Goal: Task Accomplishment & Management: Use online tool/utility

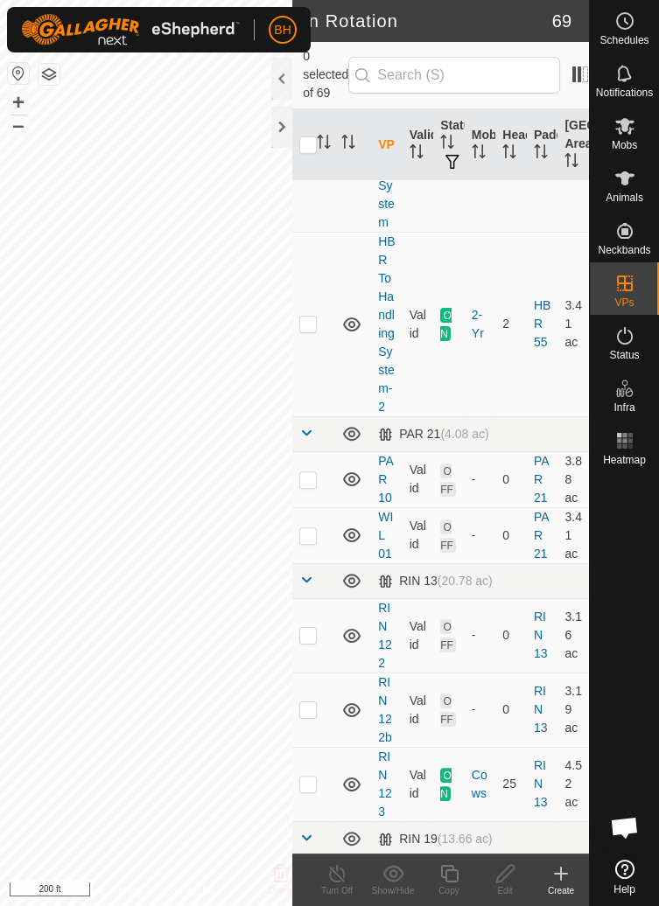
scroll to position [1091, 0]
click at [619, 133] on icon at bounding box center [624, 126] width 19 height 17
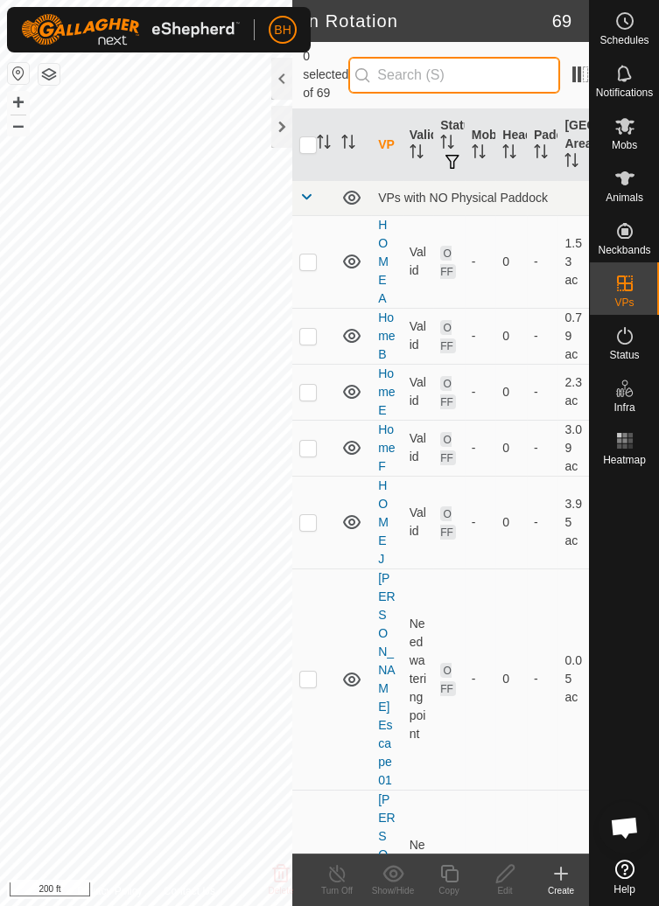
click at [521, 81] on input "text" at bounding box center [454, 75] width 212 height 37
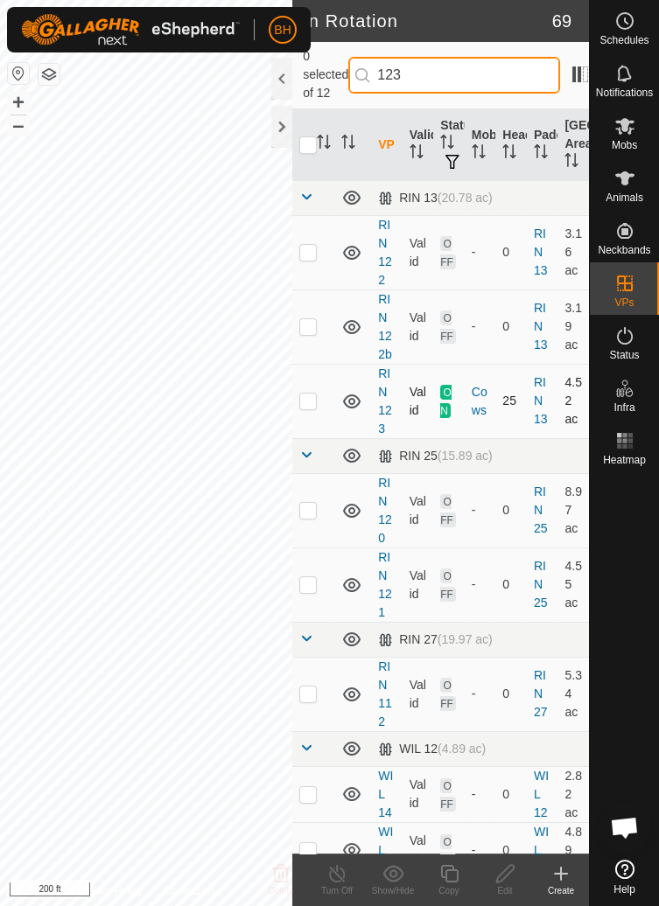
type input "123"
click at [524, 364] on td "25" at bounding box center [510, 401] width 31 height 74
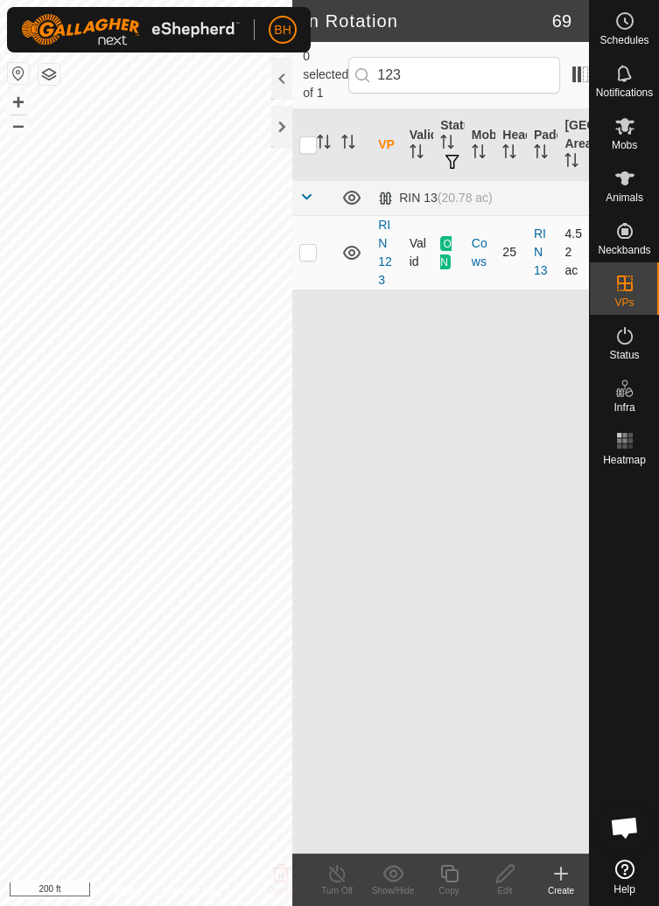
click at [310, 254] on p-checkbox at bounding box center [307, 252] width 17 height 14
checkbox input "true"
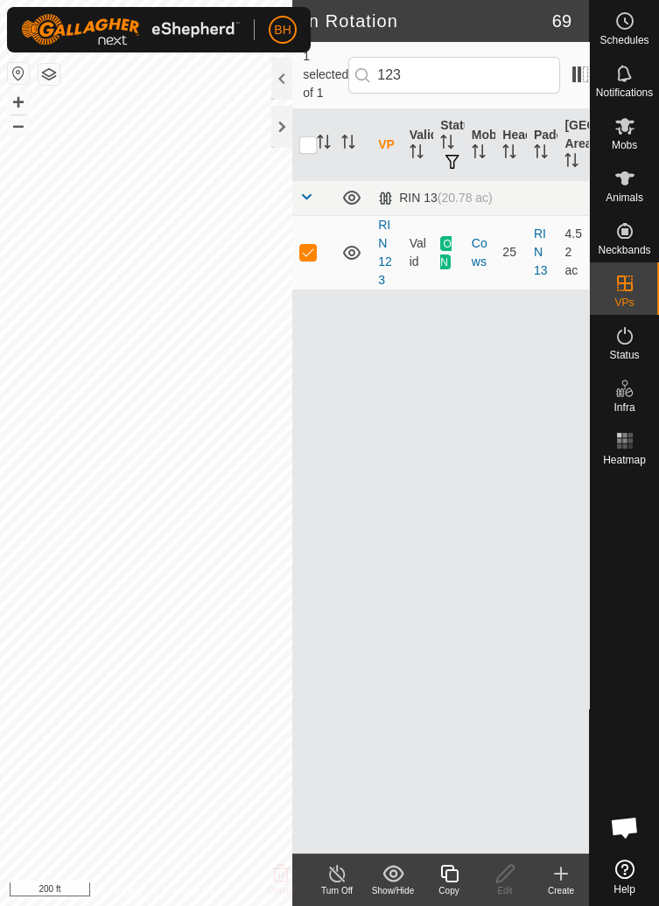
click at [457, 878] on icon at bounding box center [448, 873] width 17 height 17
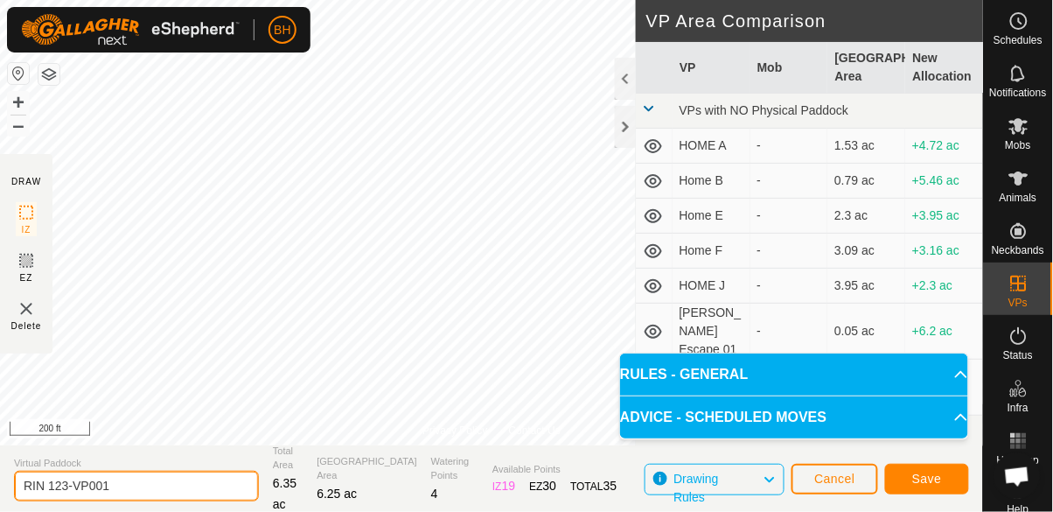
click at [167, 484] on input "RIN 123-VP001" at bounding box center [136, 486] width 245 height 31
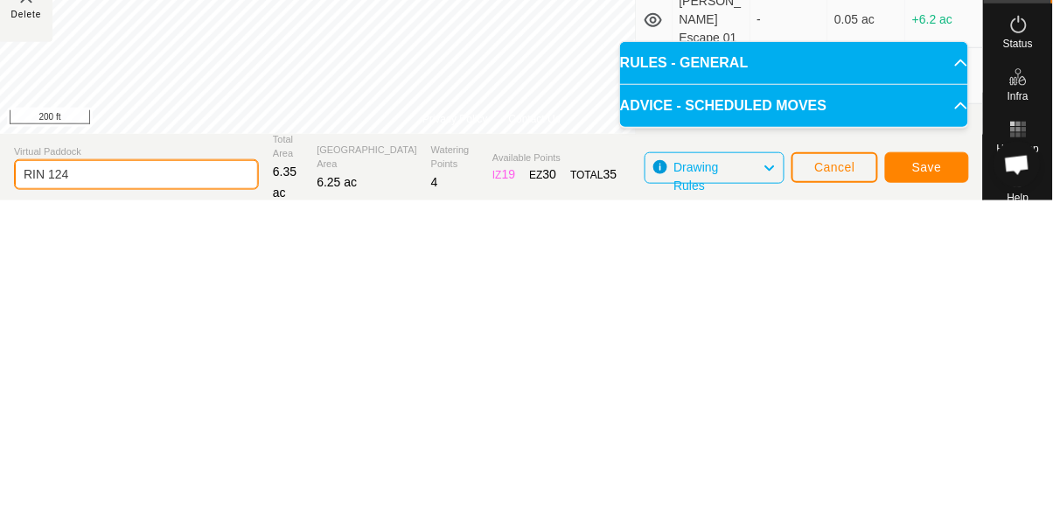
type input "RIN 124"
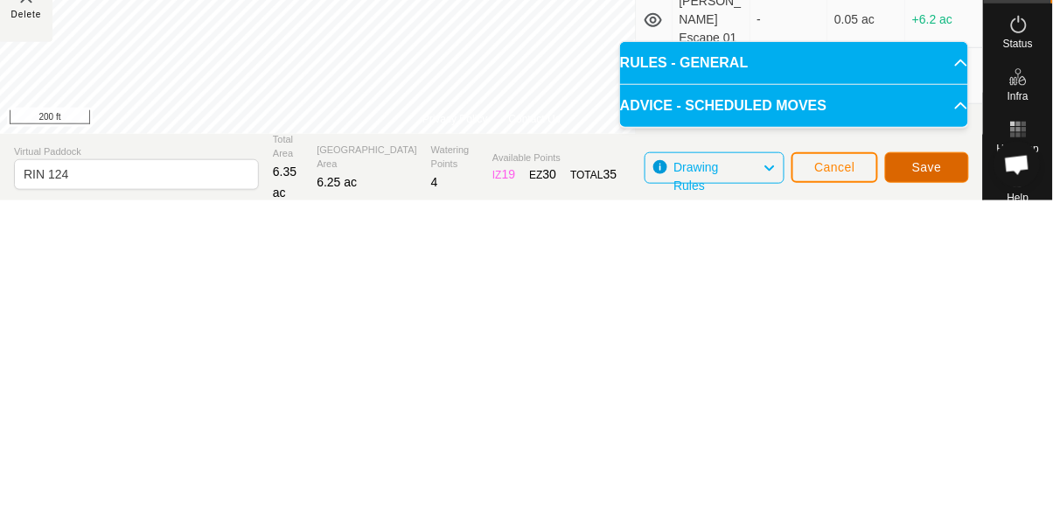
click at [658, 471] on span "Save" at bounding box center [927, 478] width 30 height 14
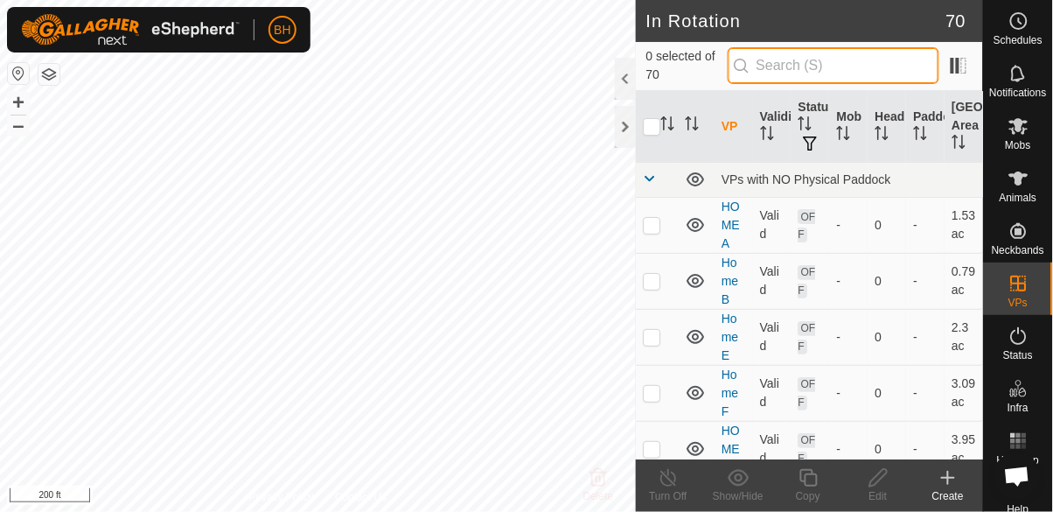
click at [658, 59] on input "text" at bounding box center [834, 65] width 212 height 37
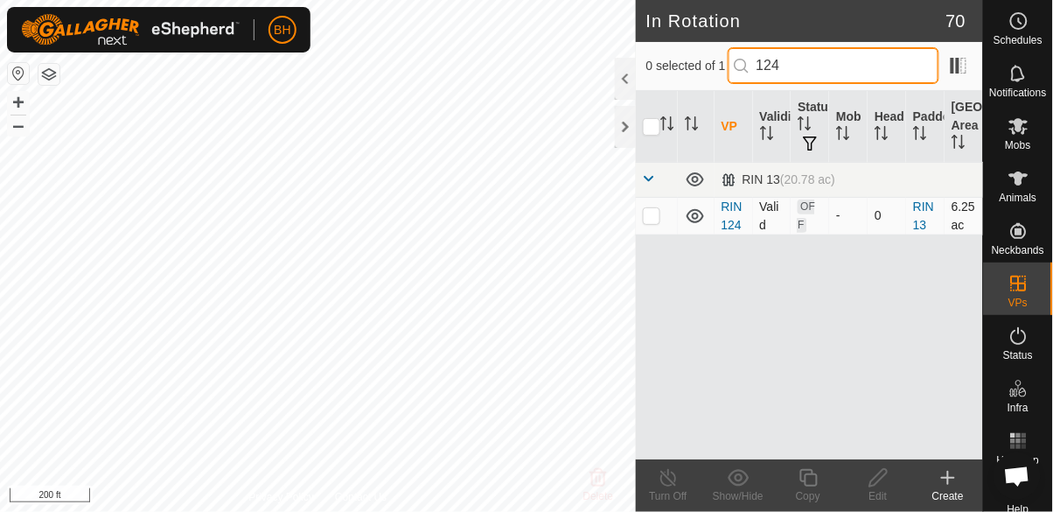
type input "124"
click at [658, 210] on p-checkbox at bounding box center [651, 215] width 17 height 14
checkbox input "true"
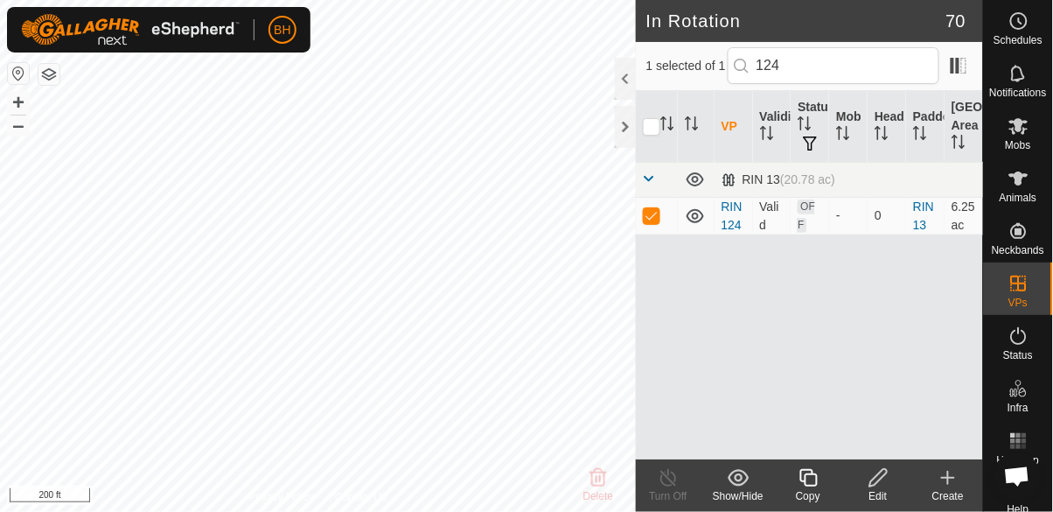
click at [658, 485] on icon at bounding box center [879, 477] width 22 height 21
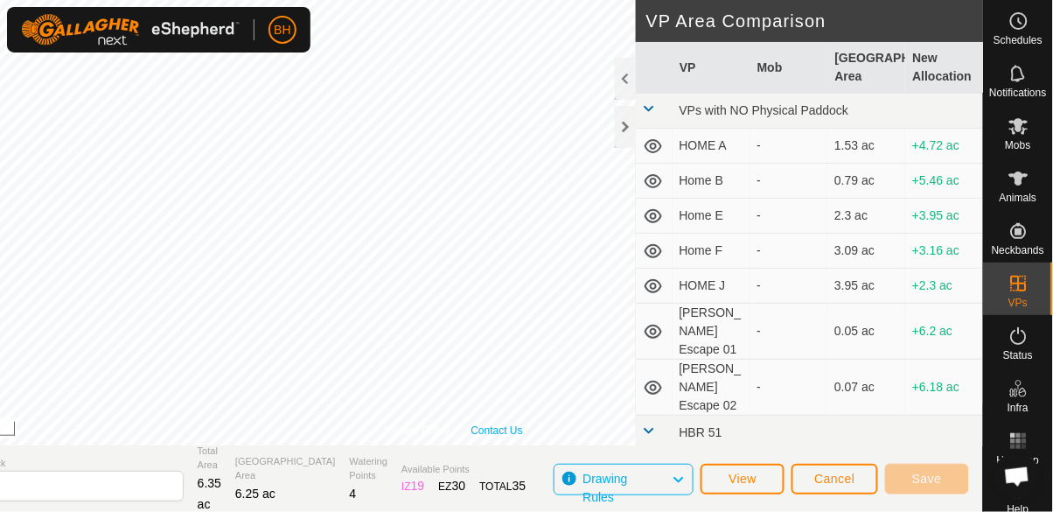
click at [523, 437] on link "Contact Us" at bounding box center [497, 430] width 52 height 16
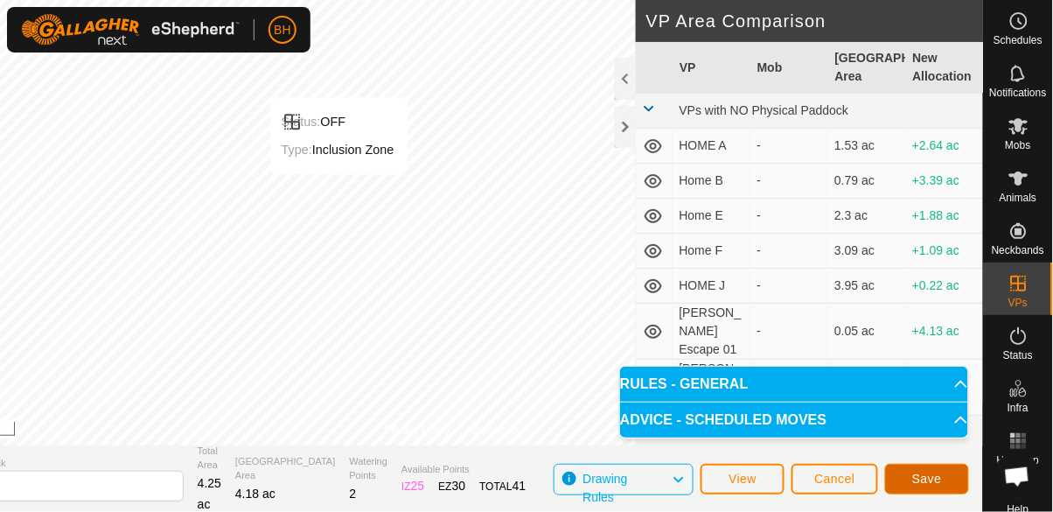
click at [658, 477] on span "Save" at bounding box center [927, 478] width 30 height 14
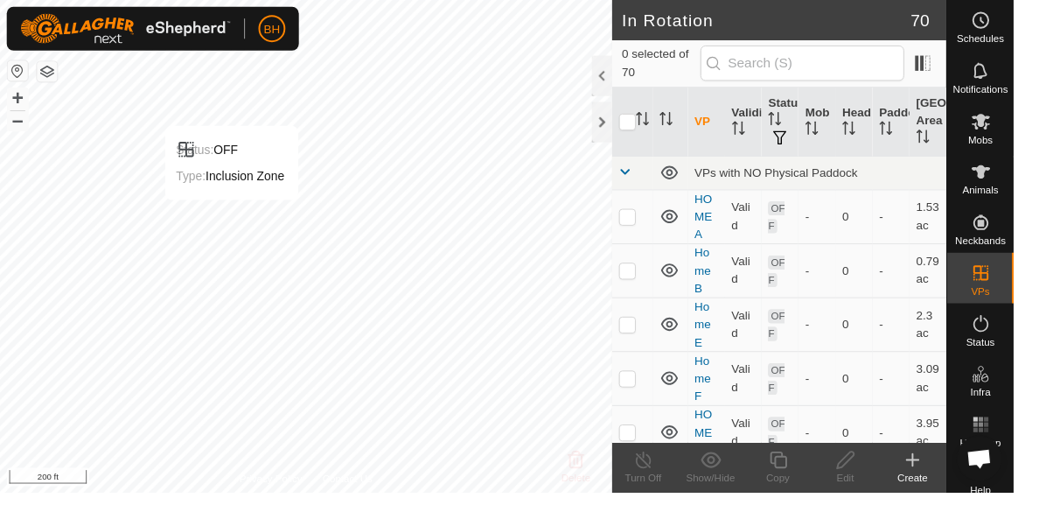
click at [658, 144] on span "Mobs" at bounding box center [1018, 145] width 25 height 10
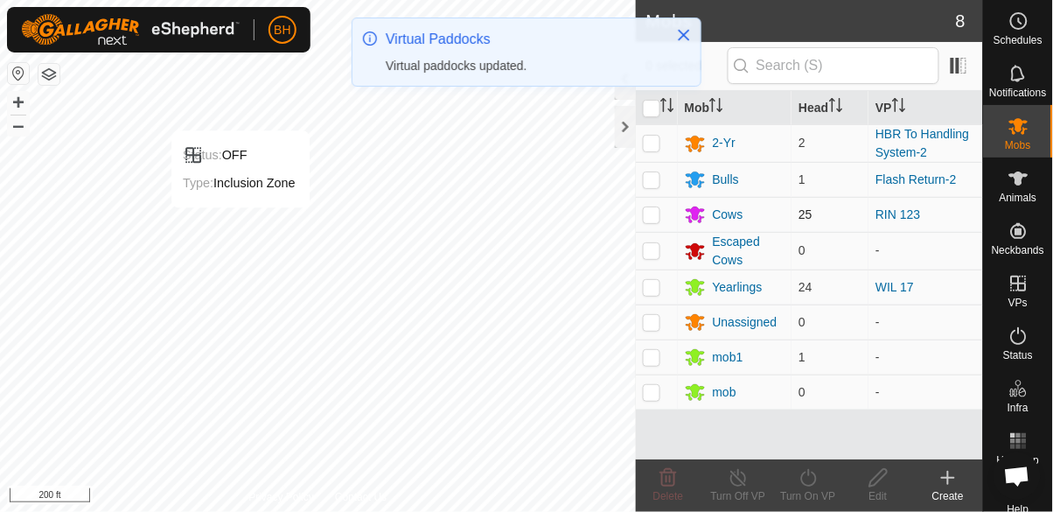
click at [655, 214] on p-checkbox at bounding box center [651, 214] width 17 height 14
checkbox input "true"
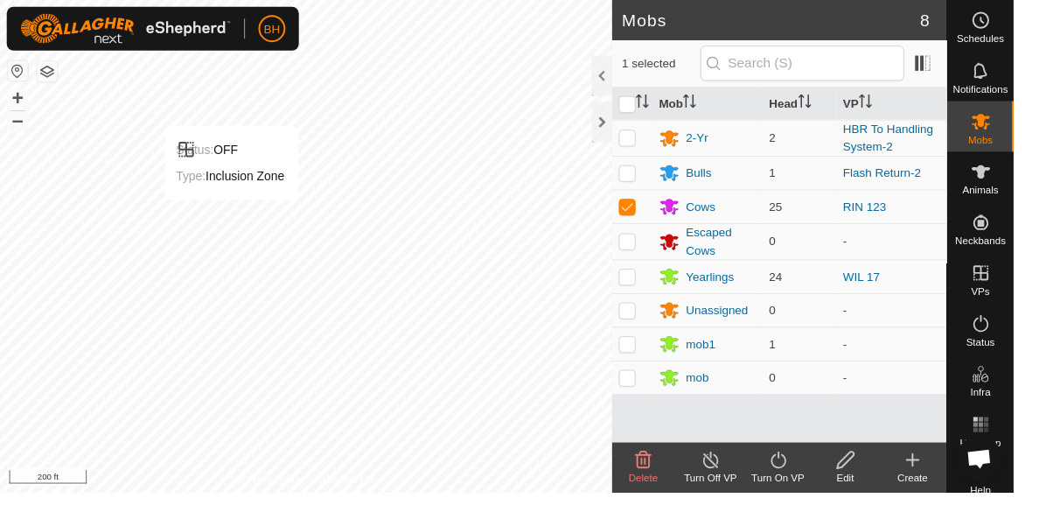
click at [658, 486] on icon at bounding box center [809, 477] width 22 height 21
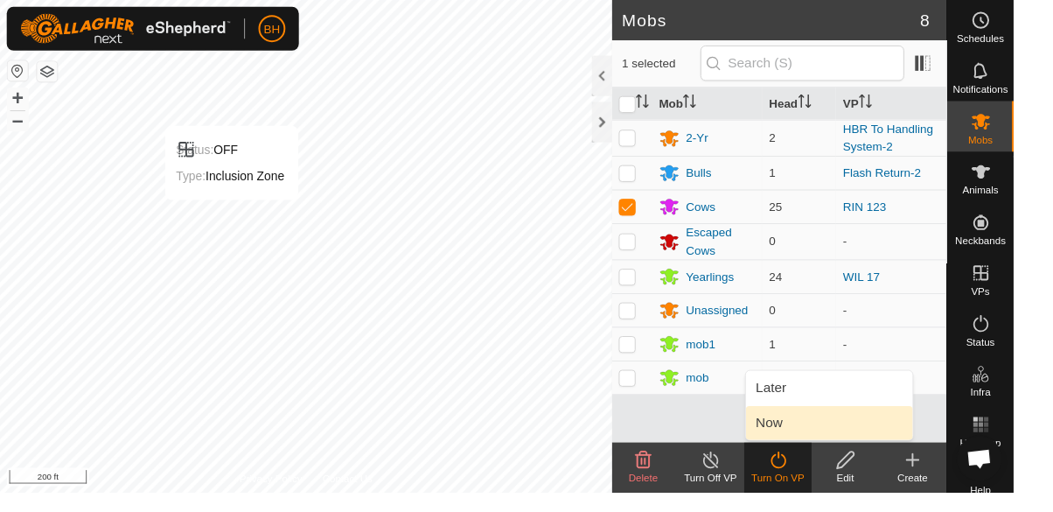
click at [658, 454] on link "Now" at bounding box center [861, 439] width 173 height 35
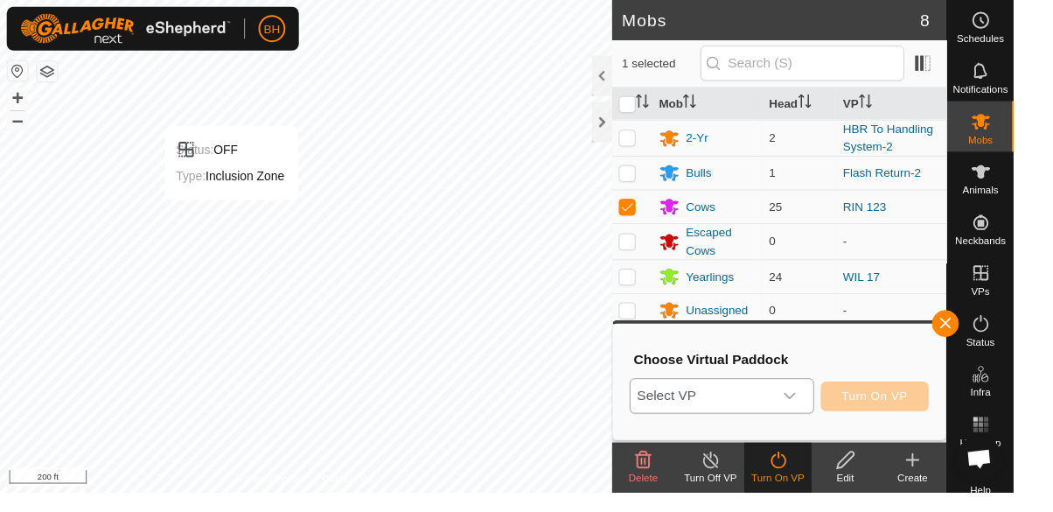
click at [658, 415] on span "Select VP" at bounding box center [729, 411] width 148 height 35
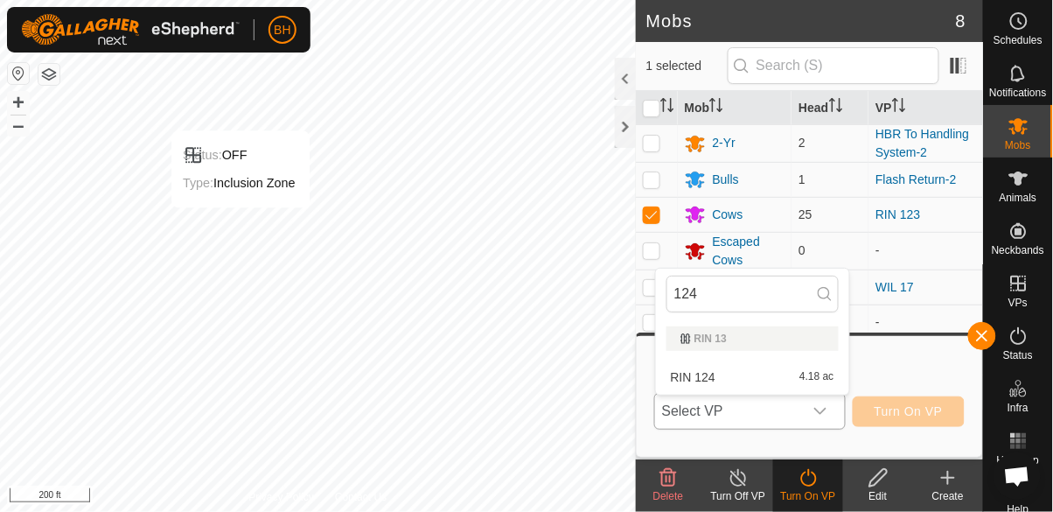
type input "124"
click at [658, 378] on div "RIN 124 4.18 ac" at bounding box center [752, 376] width 172 height 21
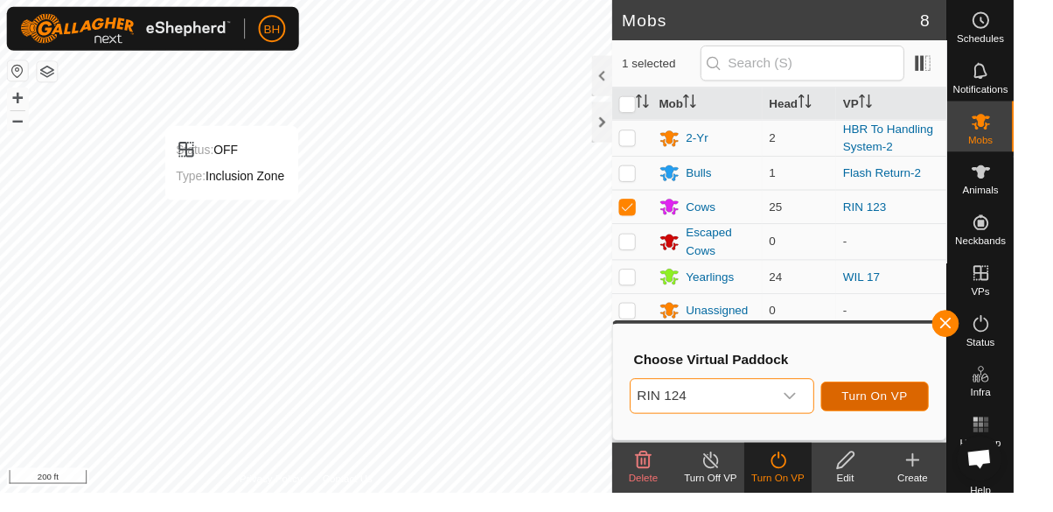
click at [658, 413] on span "Turn On VP" at bounding box center [909, 411] width 68 height 14
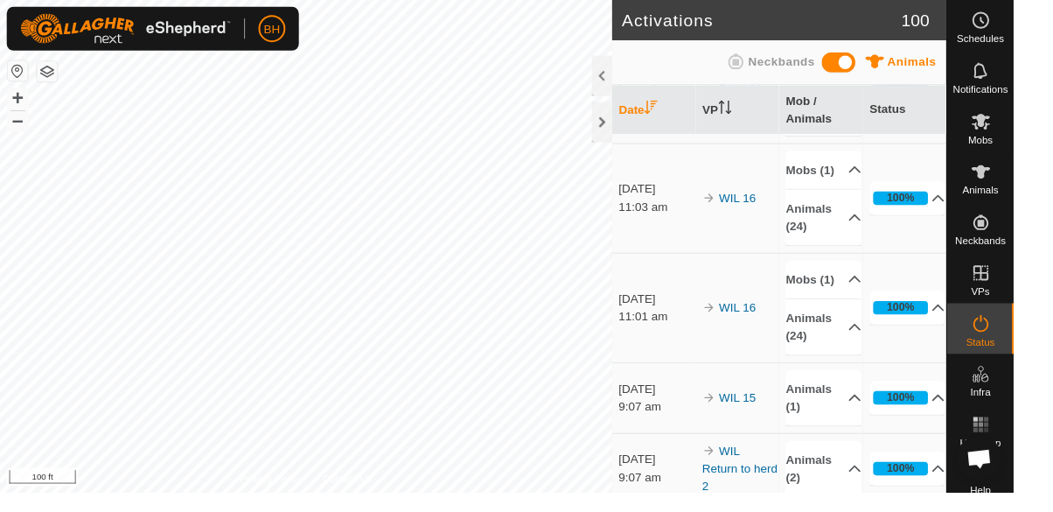
scroll to position [1263, 0]
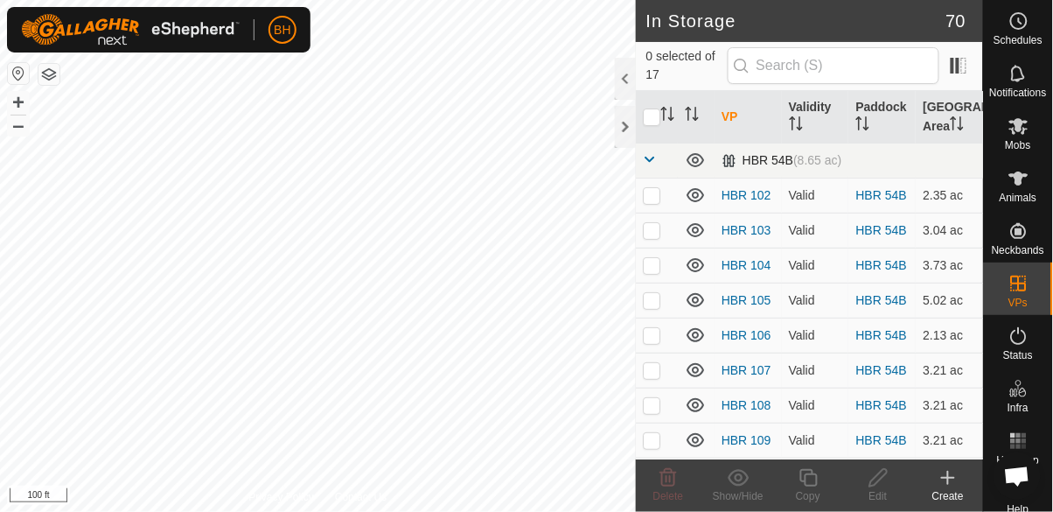
click at [650, 160] on span at bounding box center [650, 159] width 14 height 14
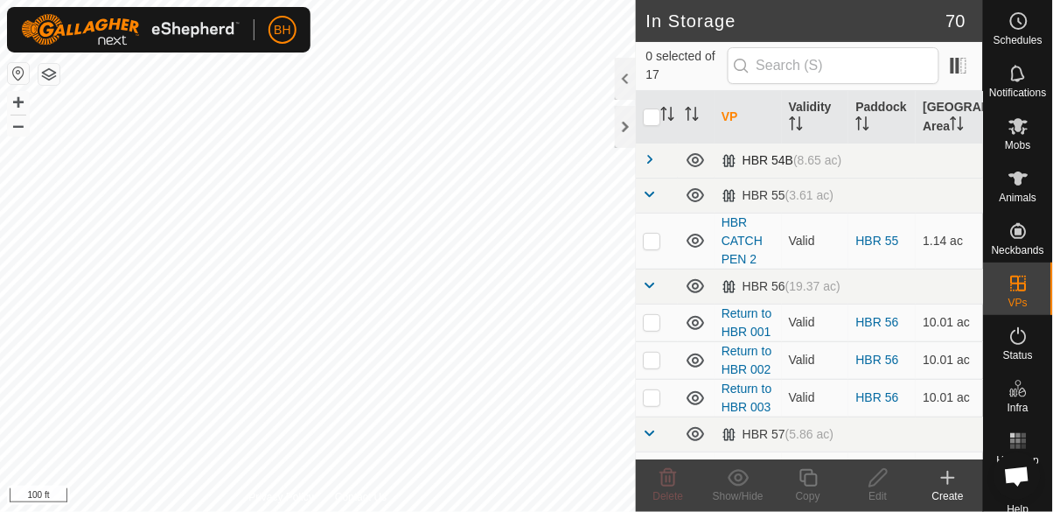
scroll to position [62, 0]
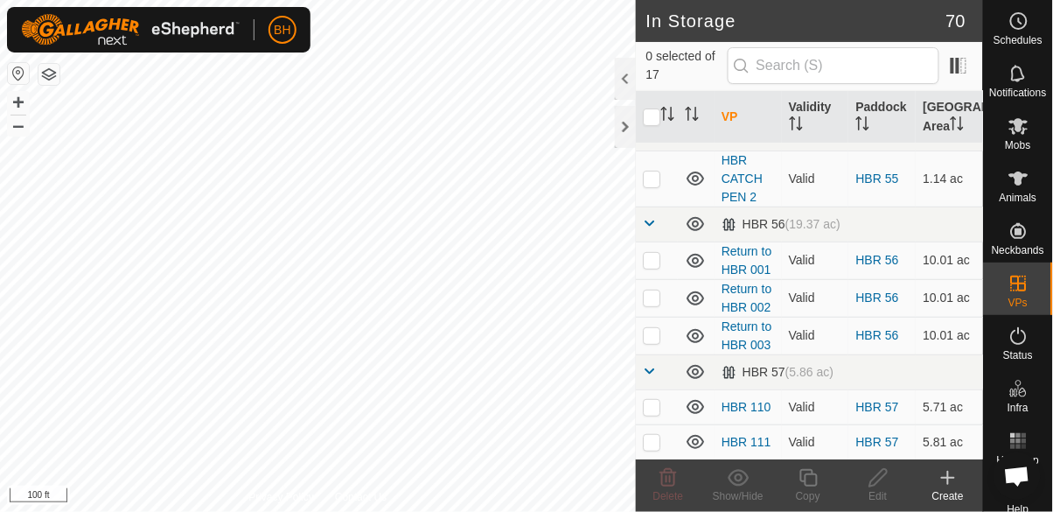
click at [1020, 290] on icon at bounding box center [1019, 283] width 16 height 16
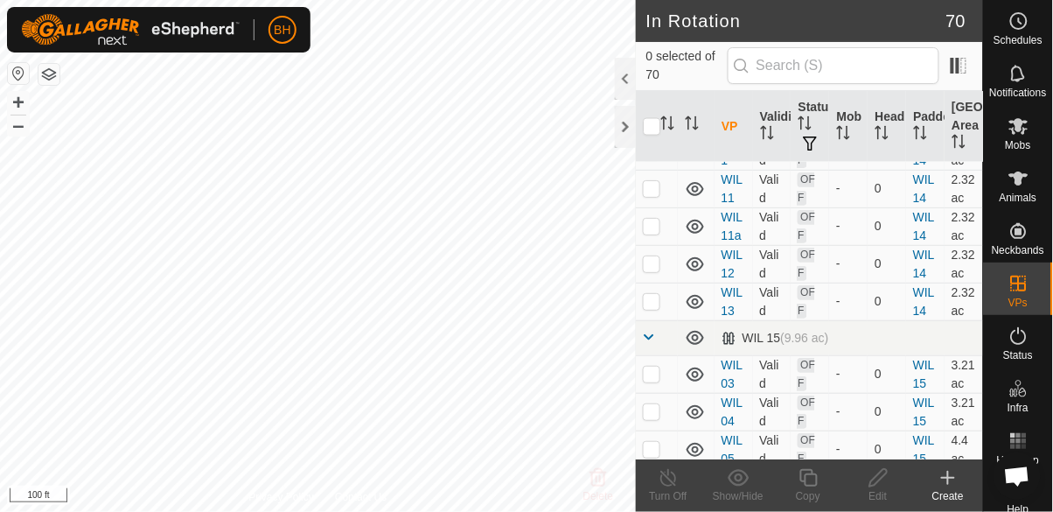
scroll to position [3722, 0]
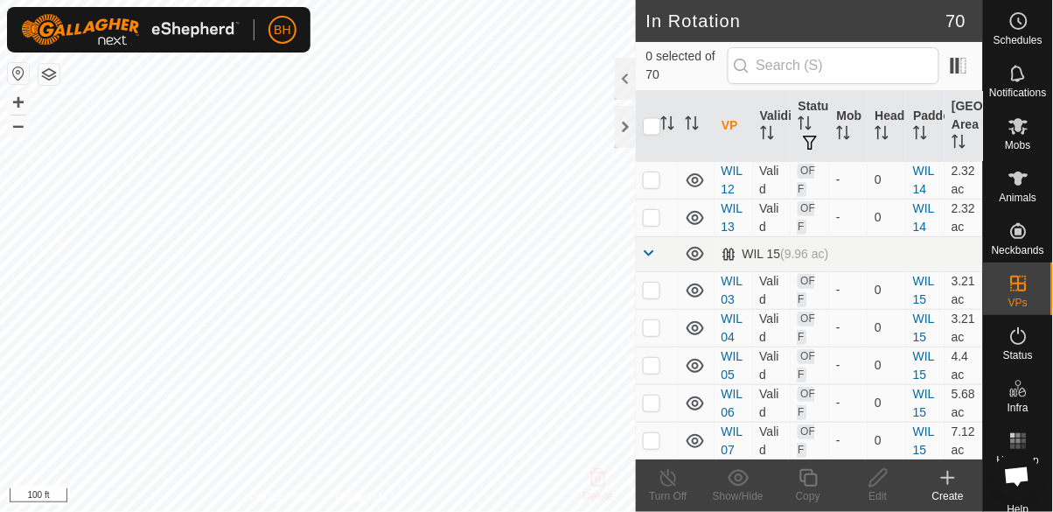
checkbox input "false"
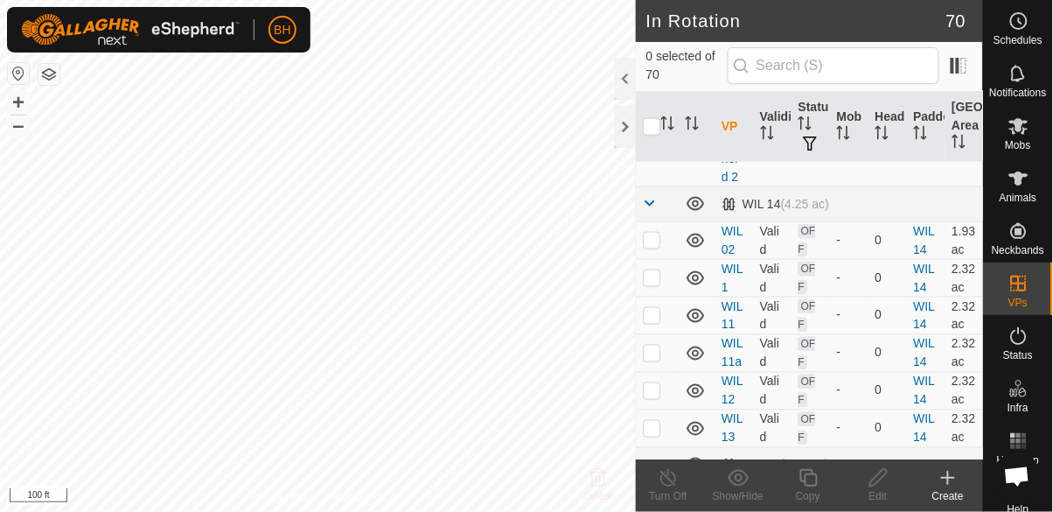
scroll to position [3513, 0]
click at [646, 419] on p-checkbox at bounding box center [651, 426] width 17 height 14
click at [644, 408] on td at bounding box center [657, 427] width 42 height 38
checkbox input "false"
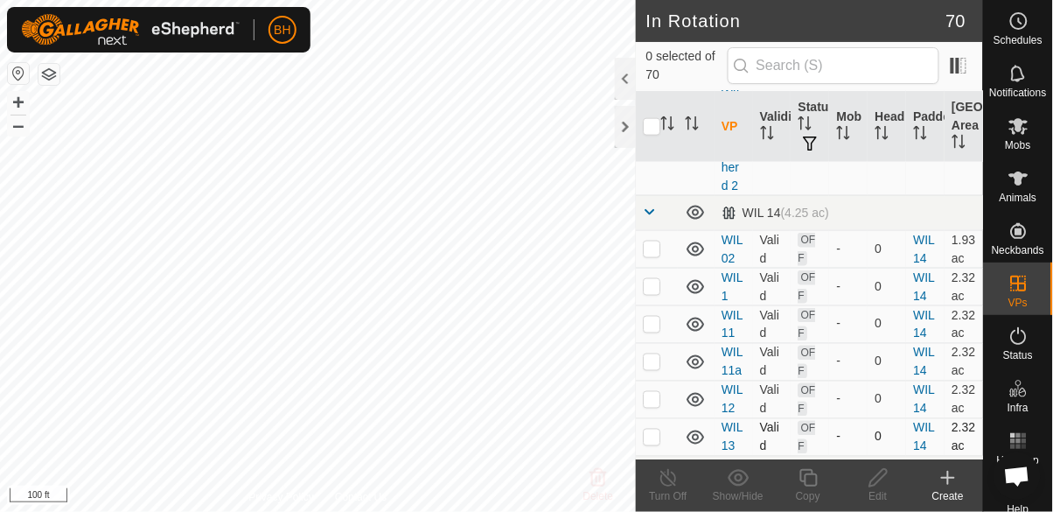
scroll to position [3484, 0]
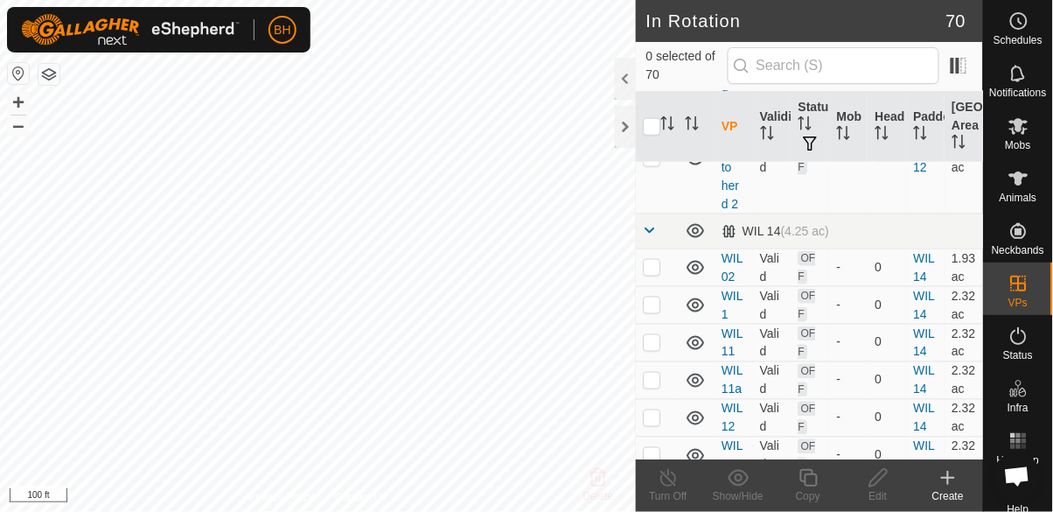
click at [1021, 143] on span "Mobs" at bounding box center [1018, 145] width 25 height 10
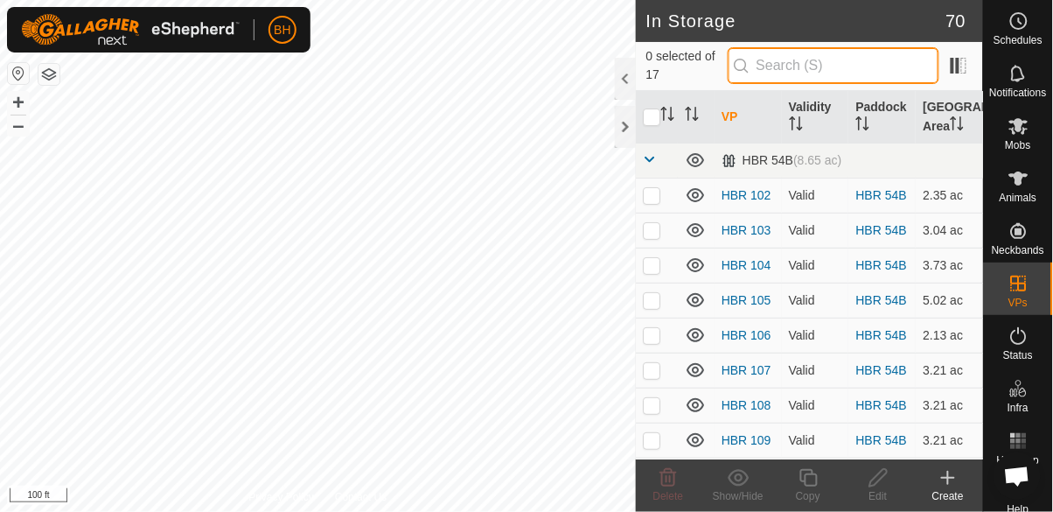
click at [872, 66] on input "text" at bounding box center [834, 65] width 212 height 37
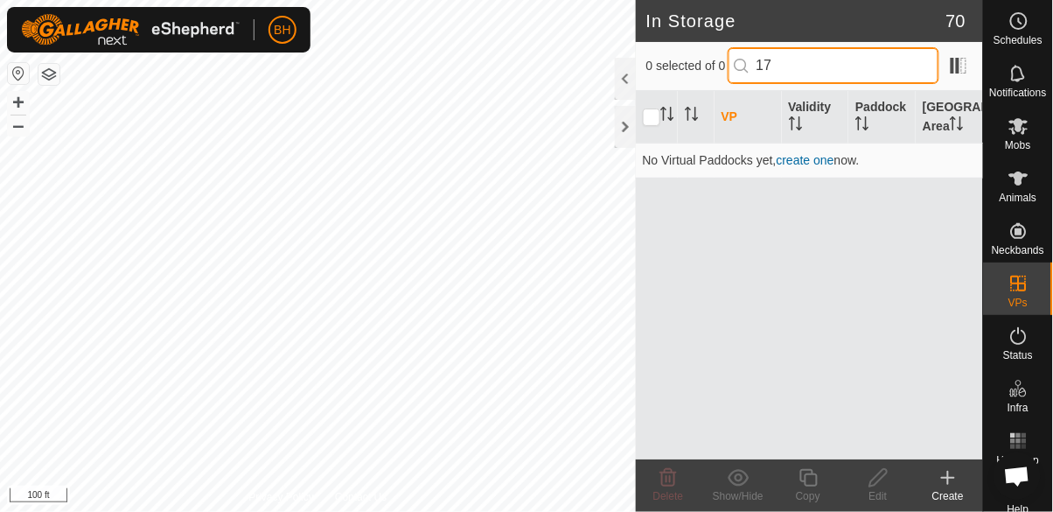
click at [835, 66] on input "17" at bounding box center [834, 65] width 212 height 37
type input "1"
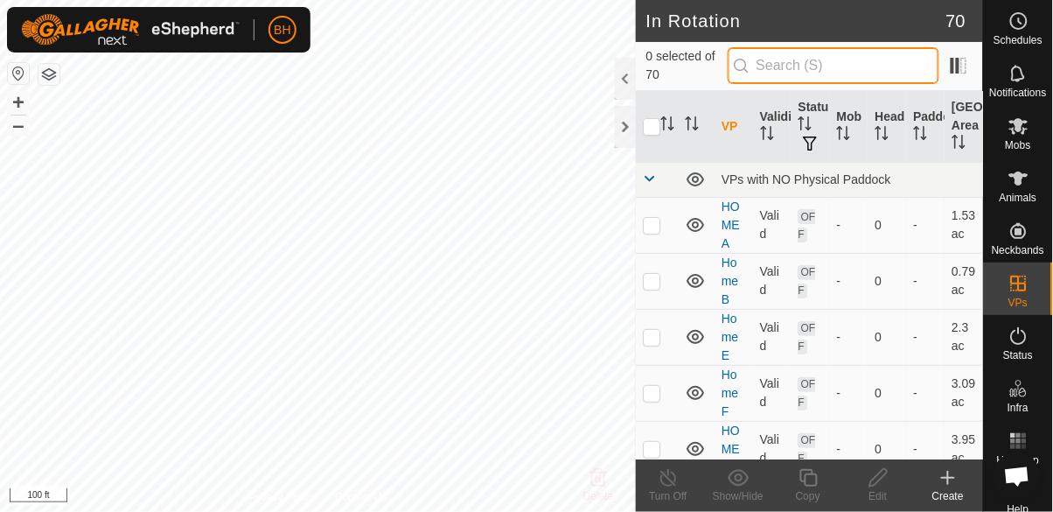
click at [849, 65] on input "text" at bounding box center [834, 65] width 212 height 37
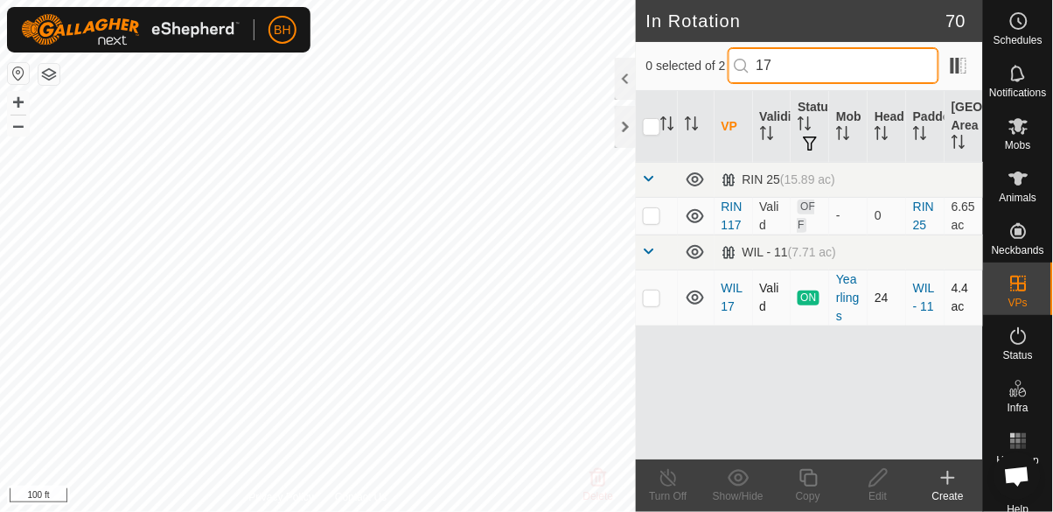
type input "17"
click at [646, 298] on p-checkbox at bounding box center [651, 297] width 17 height 14
checkbox input "true"
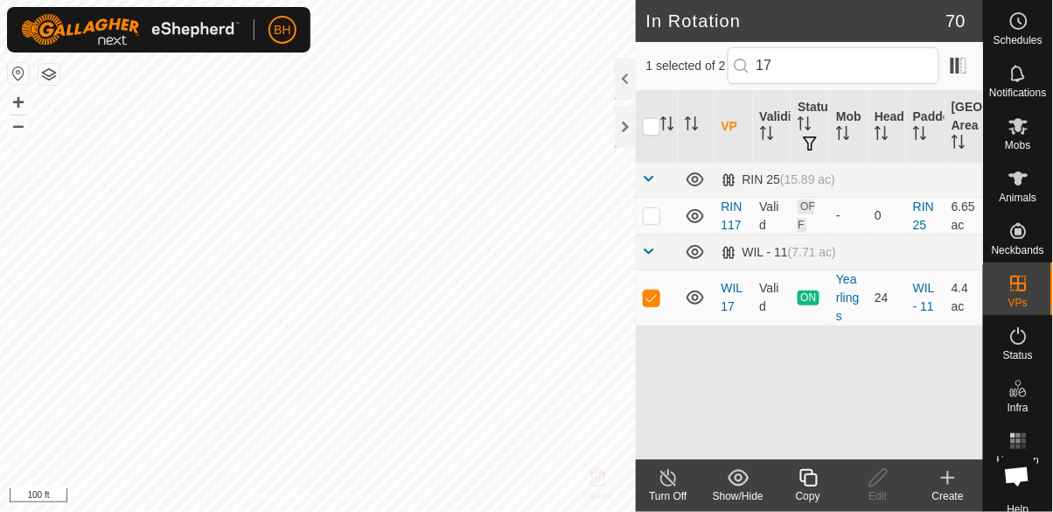
click at [821, 478] on copy-svg-icon at bounding box center [808, 477] width 70 height 21
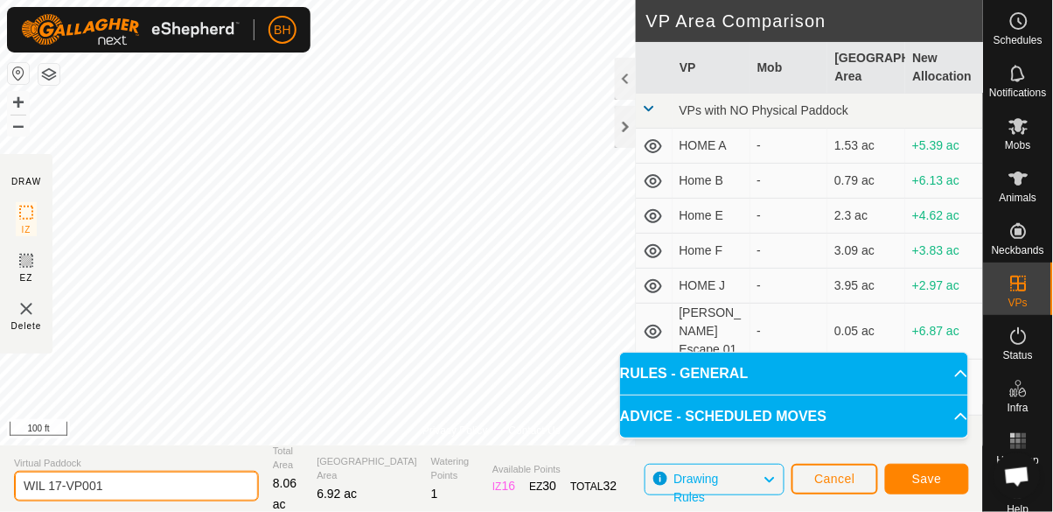
click at [118, 484] on input "WIL 17-VP001" at bounding box center [136, 486] width 245 height 31
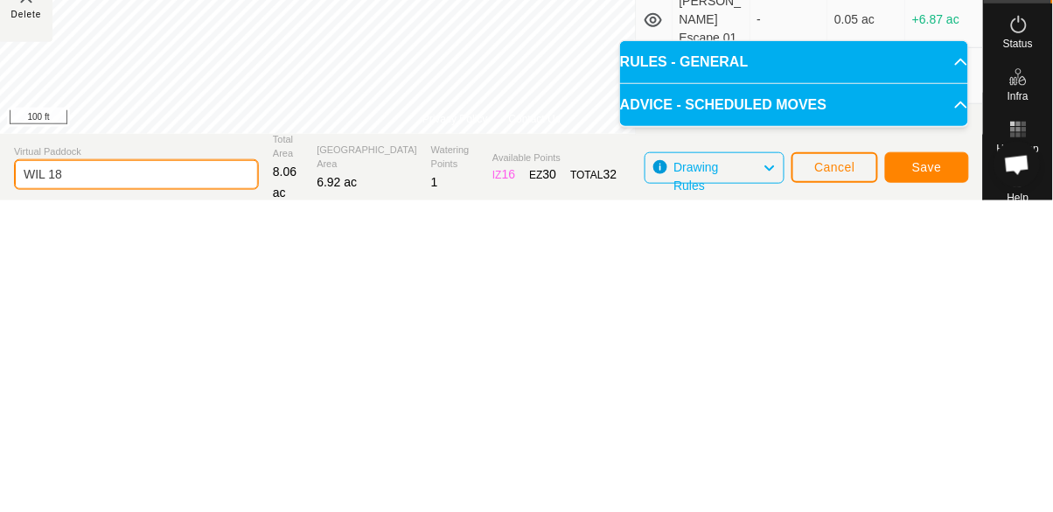
type input "WIL 18"
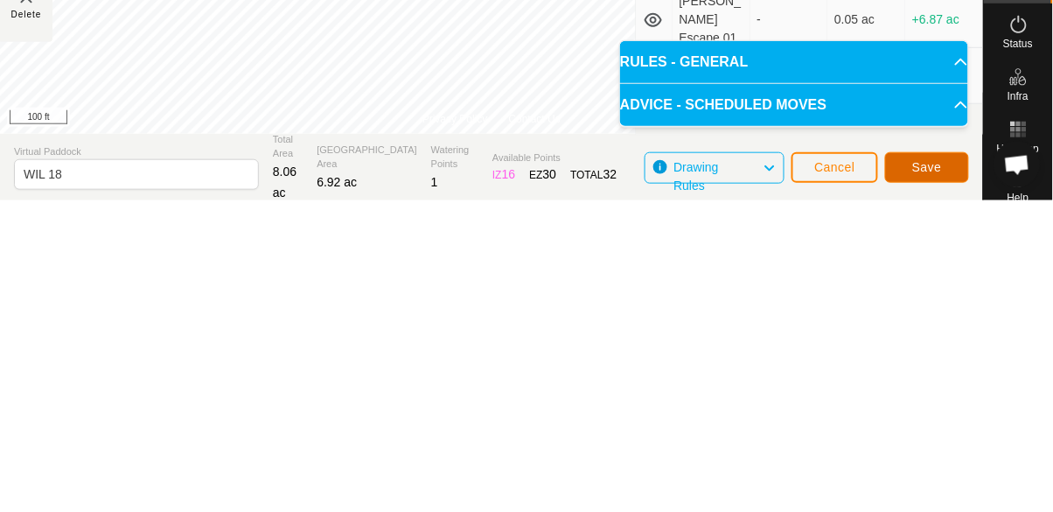
click at [935, 473] on span "Save" at bounding box center [927, 478] width 30 height 14
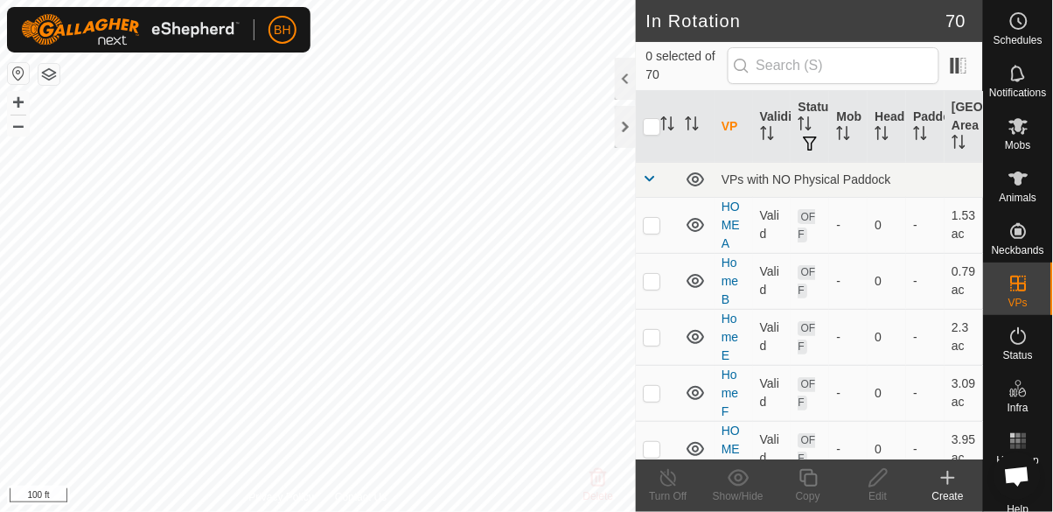
click at [1014, 146] on span "Mobs" at bounding box center [1018, 145] width 25 height 10
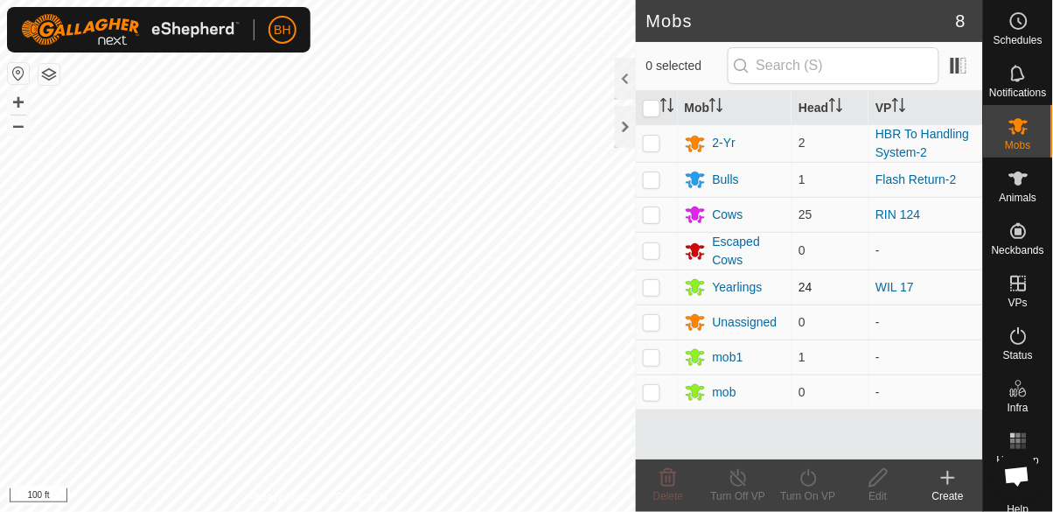
click at [650, 284] on p-checkbox at bounding box center [651, 287] width 17 height 14
checkbox input "true"
click at [805, 478] on icon at bounding box center [809, 477] width 22 height 21
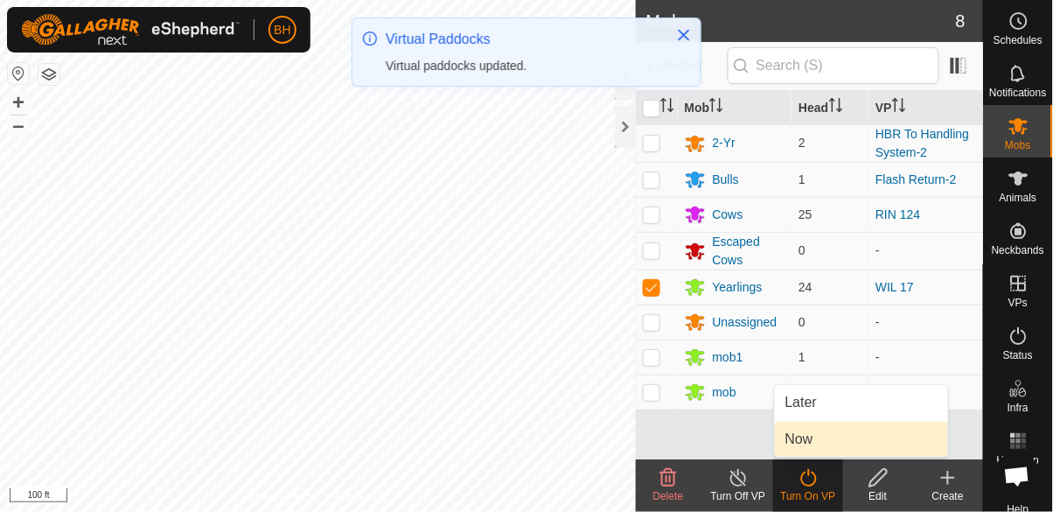
click at [868, 450] on link "Now" at bounding box center [861, 439] width 173 height 35
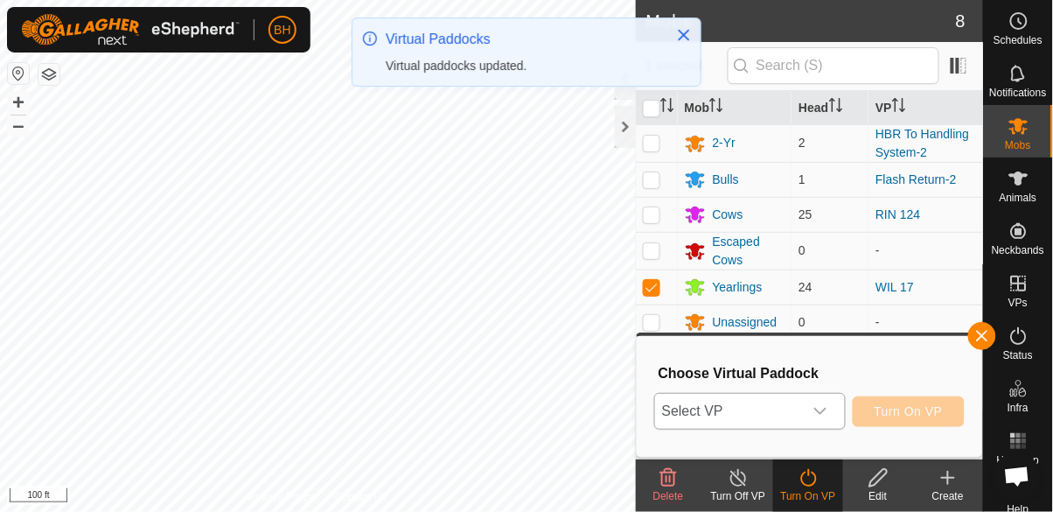
click at [802, 412] on span "Select VP" at bounding box center [729, 411] width 148 height 35
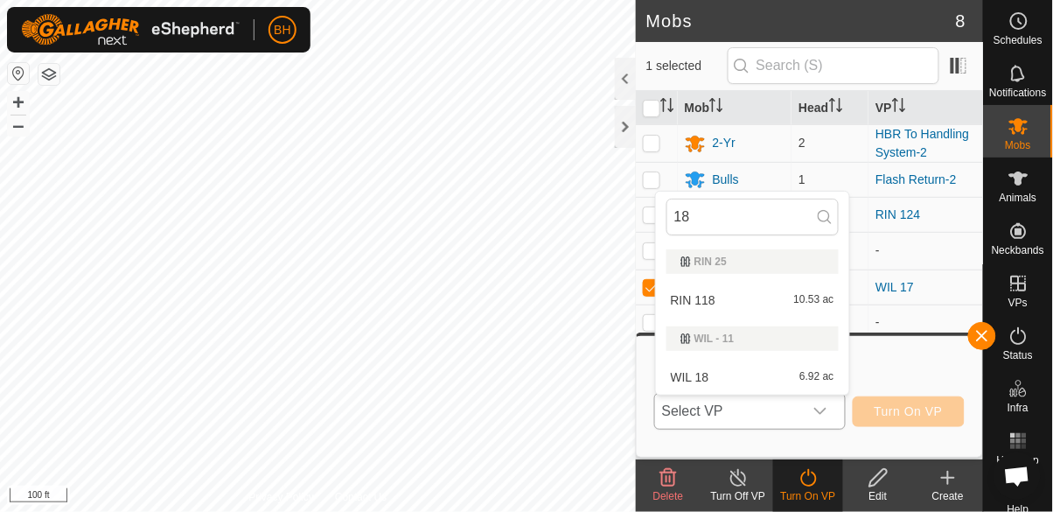
type input "18"
click at [781, 381] on div "WIL 18 6.92 ac" at bounding box center [752, 376] width 172 height 21
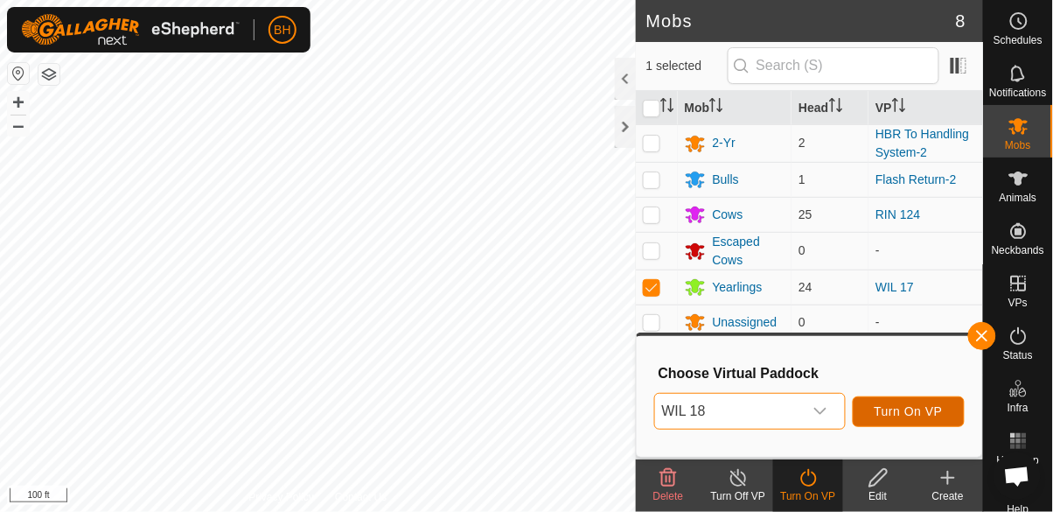
click at [944, 417] on button "Turn On VP" at bounding box center [909, 411] width 112 height 31
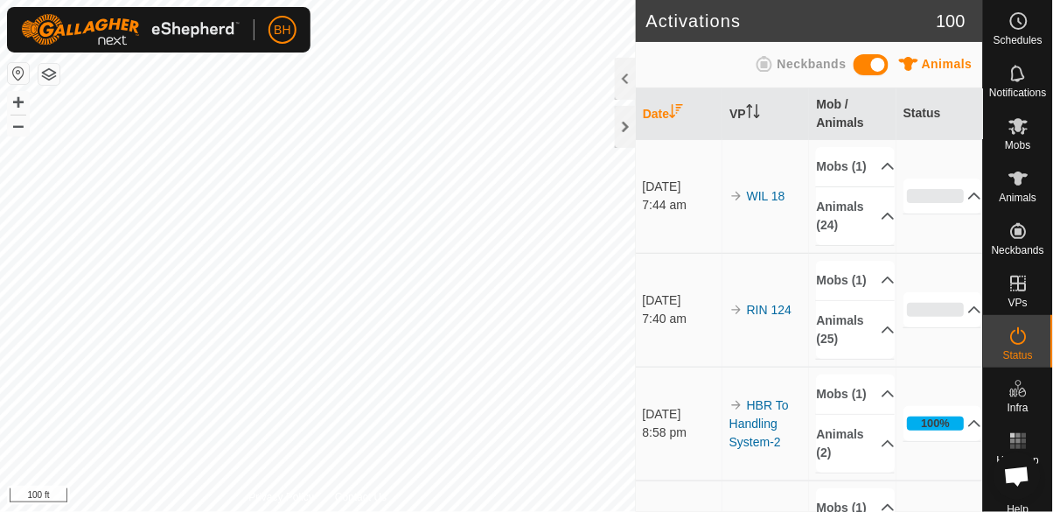
click at [1010, 150] on span "Mobs" at bounding box center [1018, 145] width 25 height 10
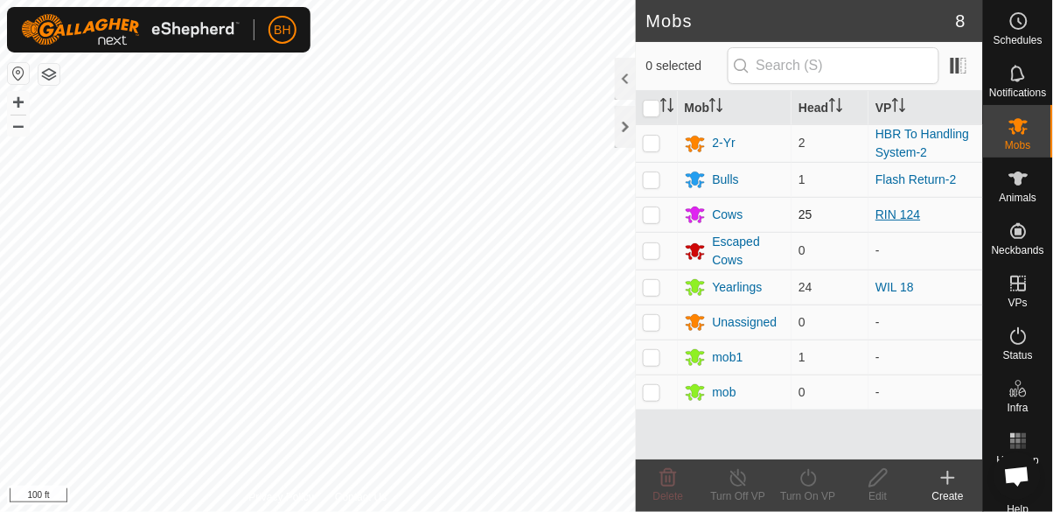
click at [899, 219] on link "RIN 124" at bounding box center [897, 214] width 45 height 14
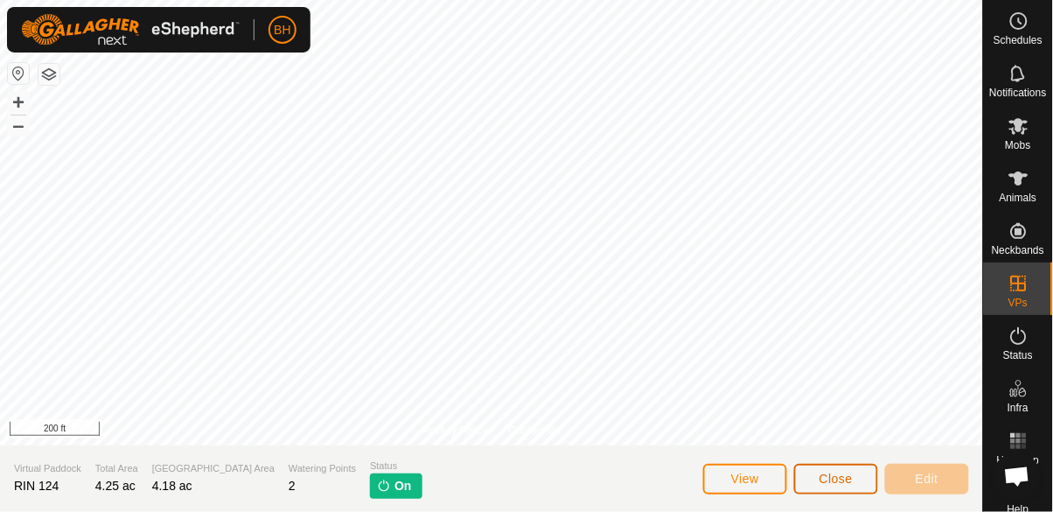
click at [833, 478] on span "Close" at bounding box center [835, 478] width 33 height 14
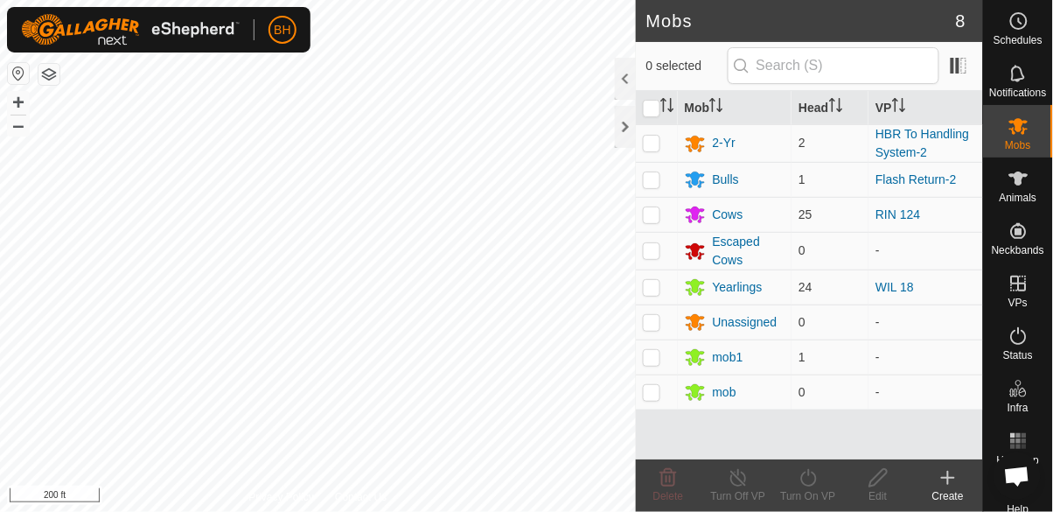
click at [1017, 352] on span "Status" at bounding box center [1018, 355] width 30 height 10
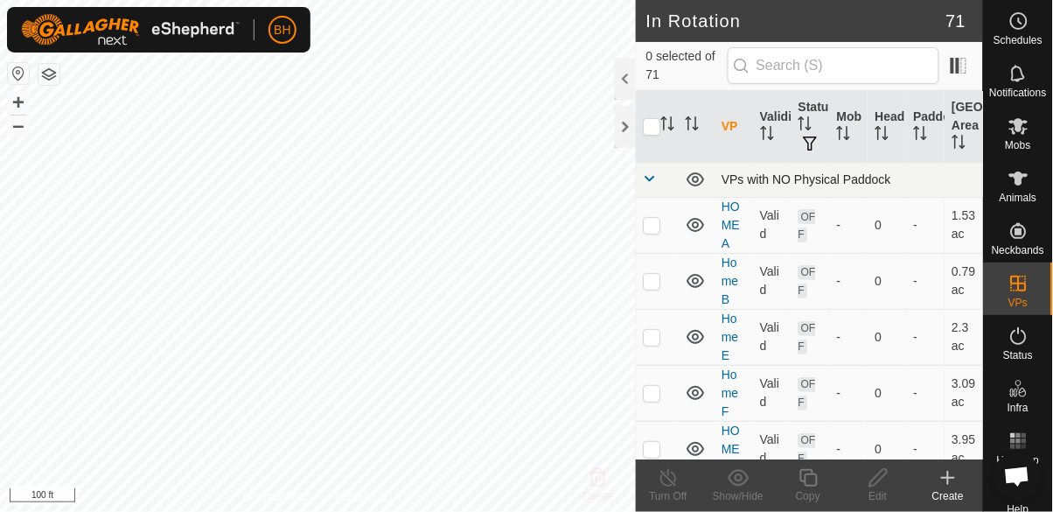
click at [652, 182] on span at bounding box center [650, 178] width 14 height 14
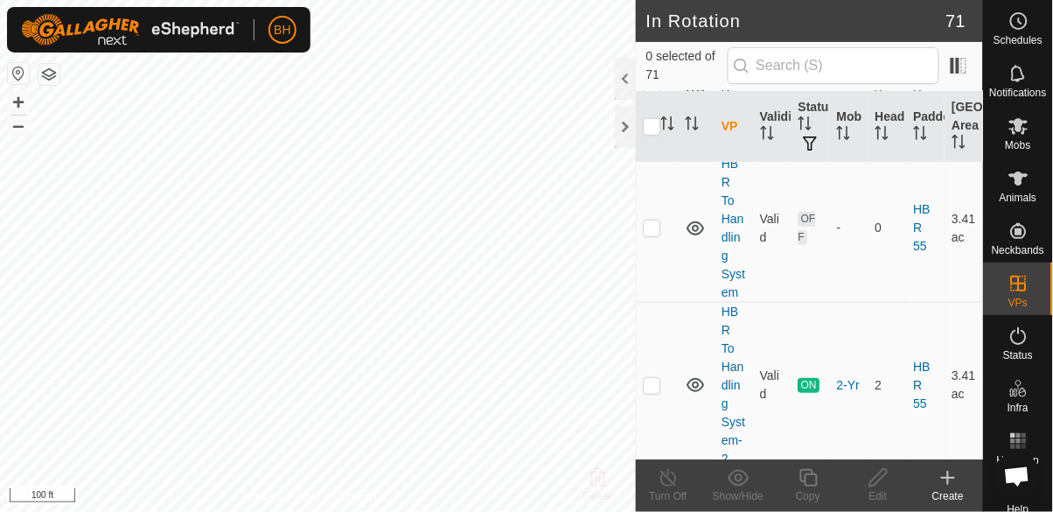
scroll to position [168, 0]
click at [648, 379] on p-checkbox at bounding box center [651, 386] width 17 height 14
checkbox input "true"
click at [808, 482] on icon at bounding box center [809, 477] width 22 height 21
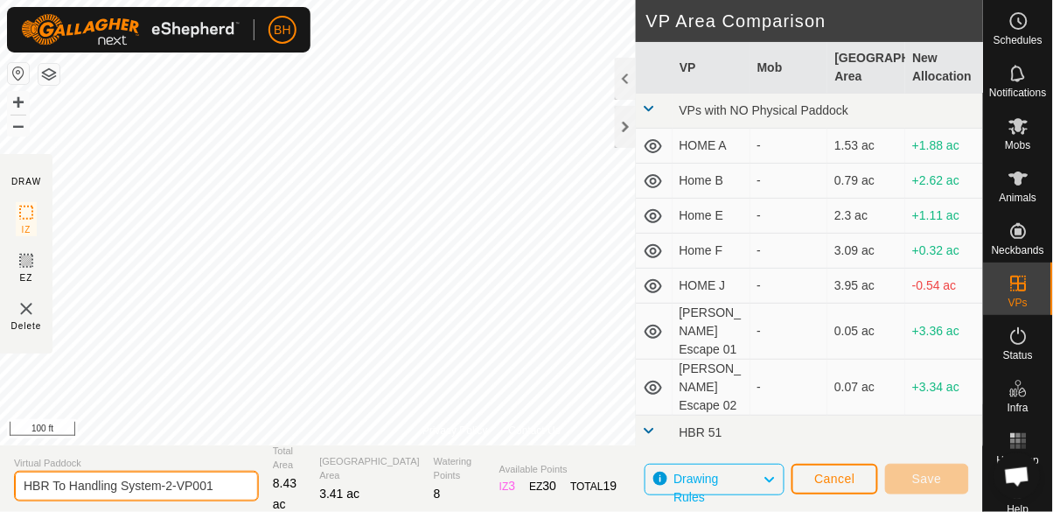
click at [241, 481] on input "HBR To Handling System-2-VP001" at bounding box center [136, 486] width 245 height 31
type input "HBR To Handling System-3"
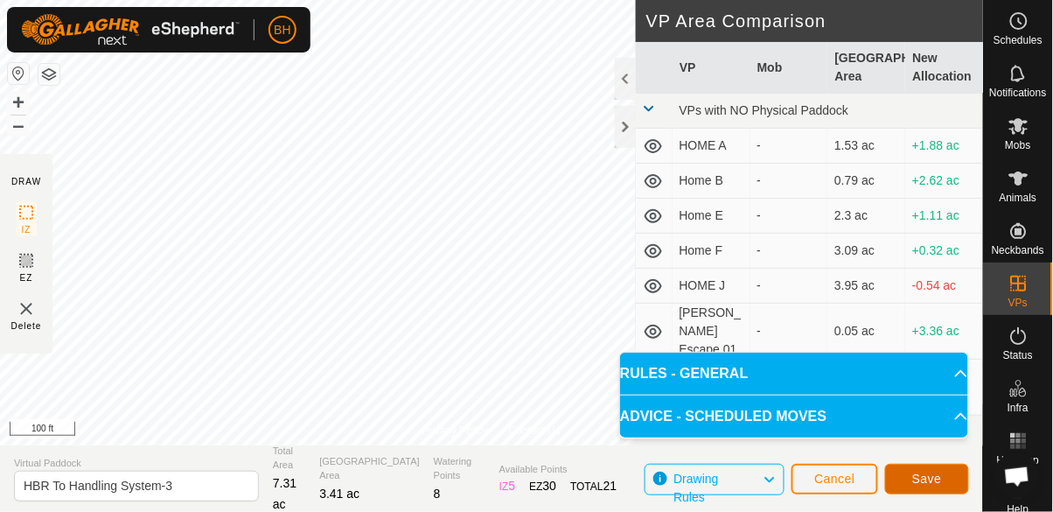
click at [940, 482] on span "Save" at bounding box center [927, 478] width 30 height 14
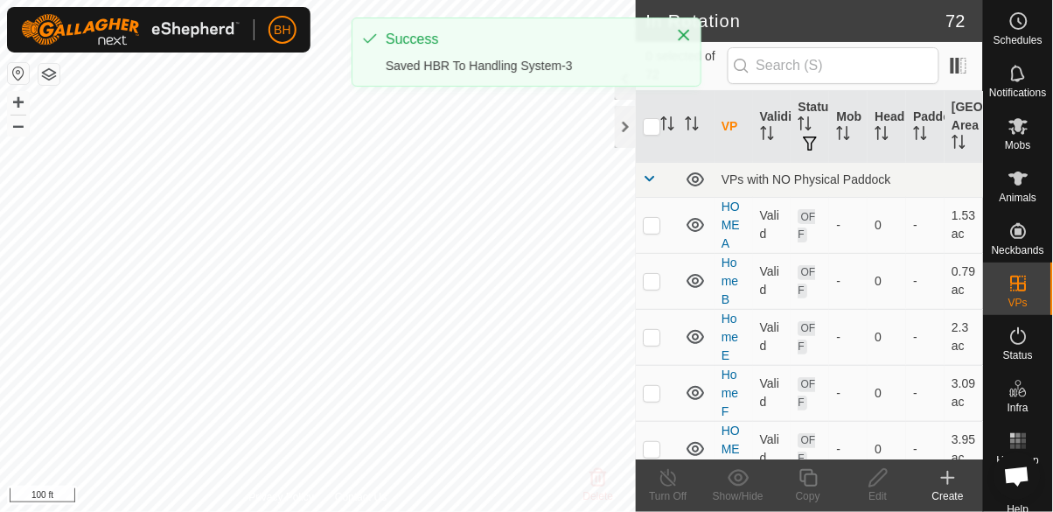
click at [1024, 132] on icon at bounding box center [1018, 126] width 19 height 17
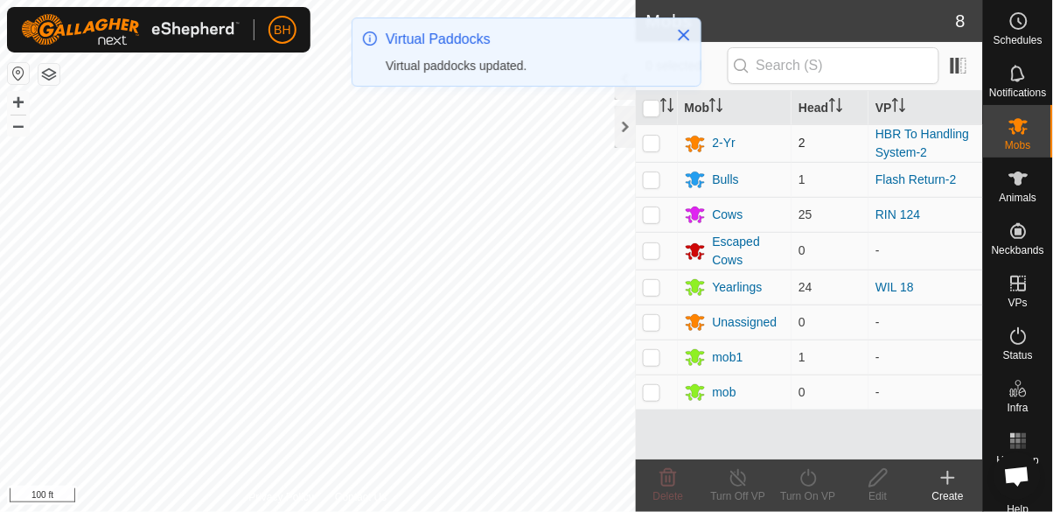
click at [659, 148] on p-checkbox at bounding box center [651, 143] width 17 height 14
checkbox input "true"
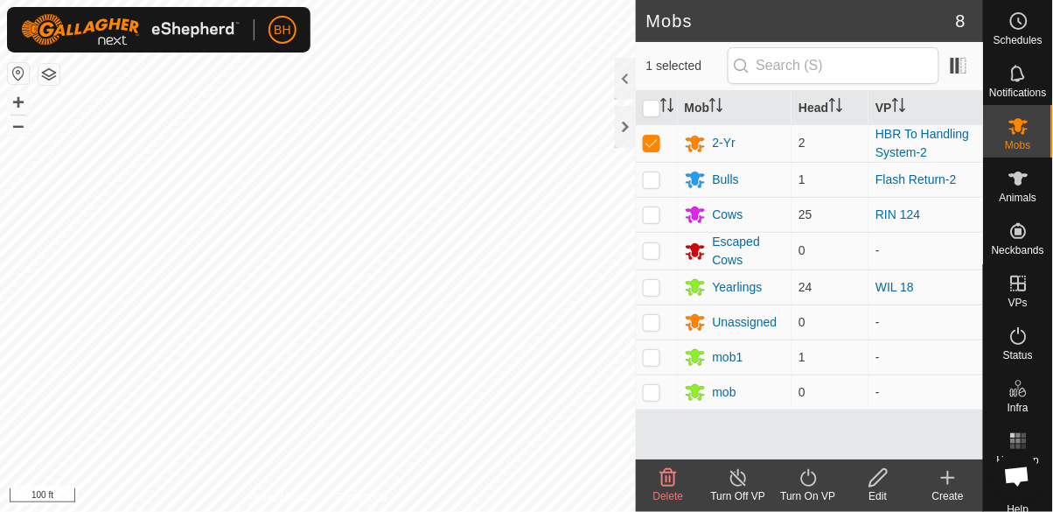
click at [816, 486] on icon at bounding box center [809, 477] width 22 height 21
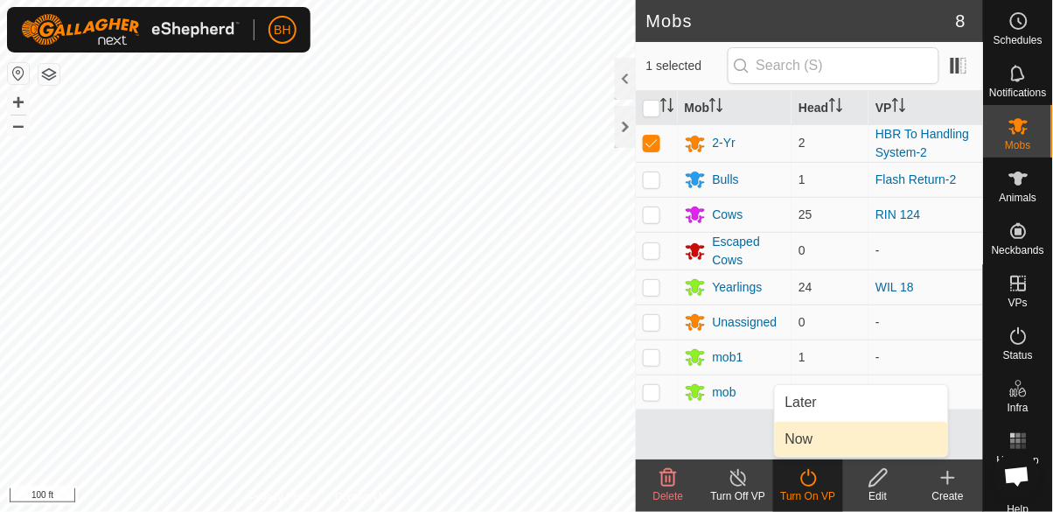
click at [861, 443] on link "Now" at bounding box center [861, 439] width 173 height 35
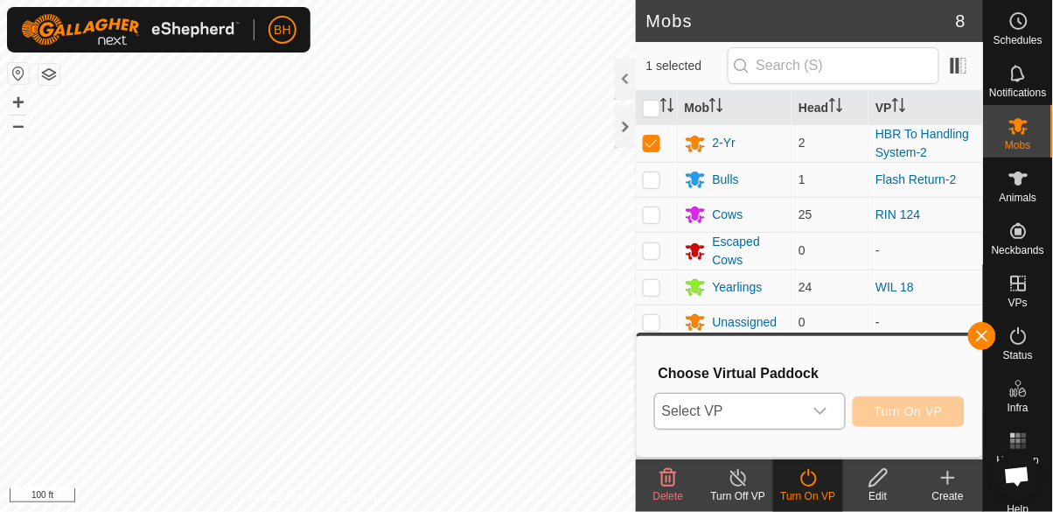
click at [800, 406] on span "Select VP" at bounding box center [729, 411] width 148 height 35
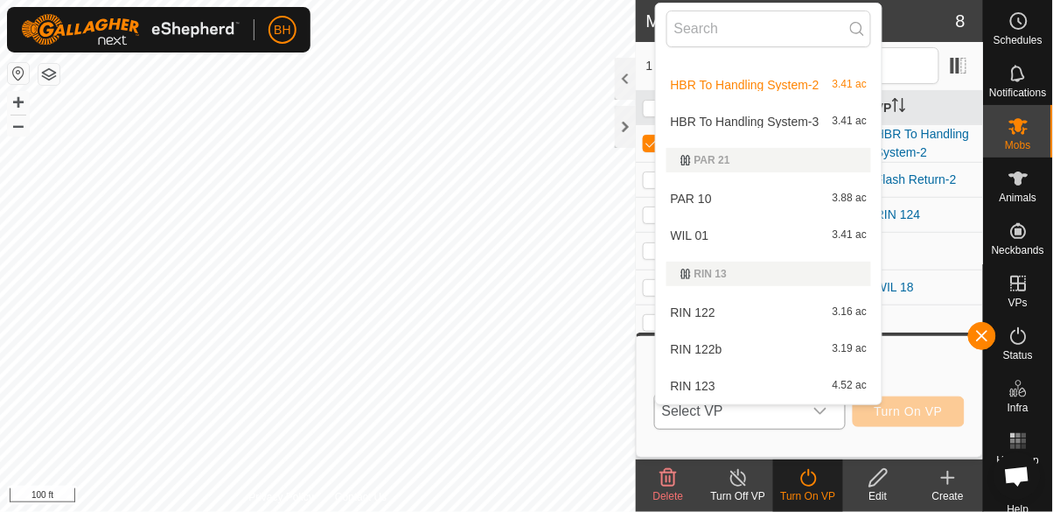
scroll to position [440, 0]
click at [809, 124] on span "HBR To Handling System-3" at bounding box center [745, 120] width 149 height 12
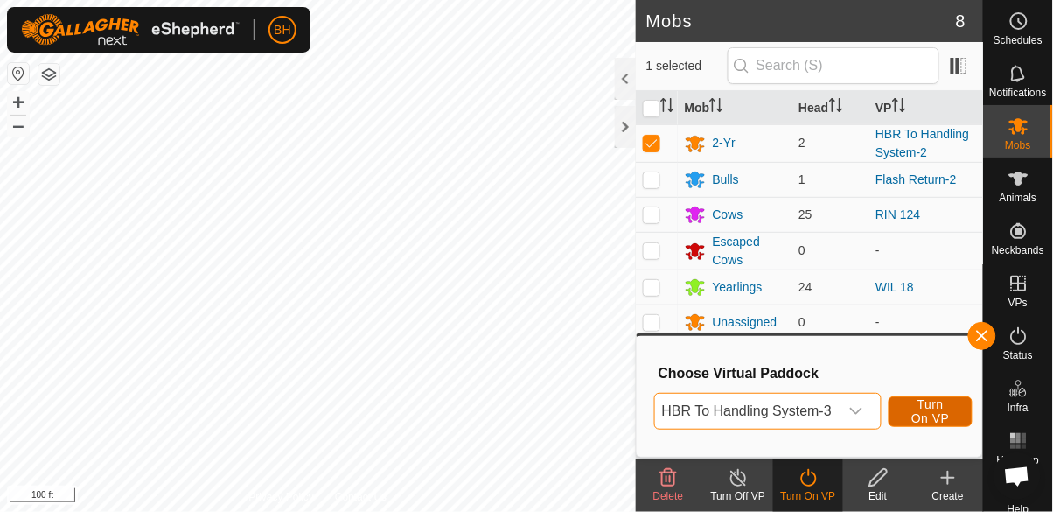
click at [939, 412] on span "Turn On VP" at bounding box center [930, 411] width 40 height 28
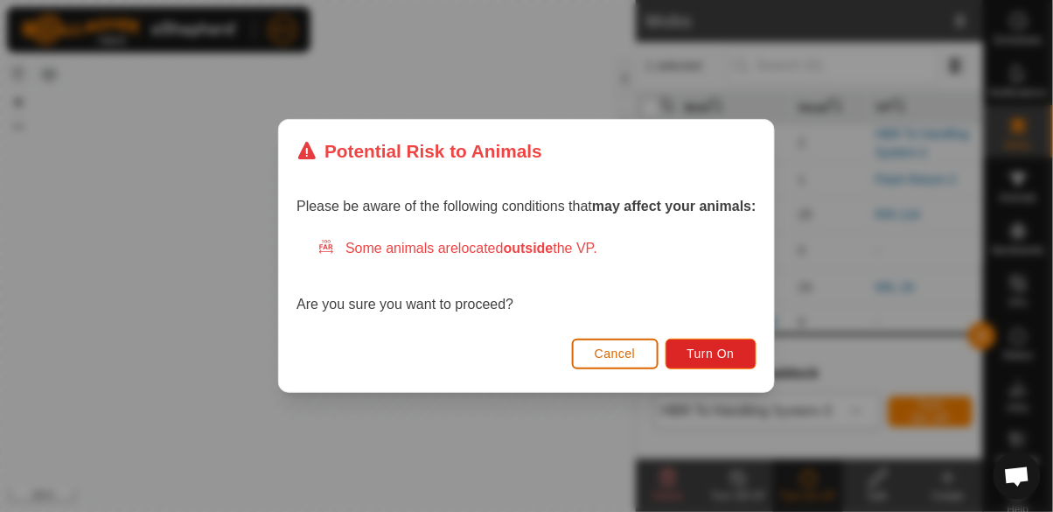
click at [618, 348] on span "Cancel" at bounding box center [615, 353] width 41 height 14
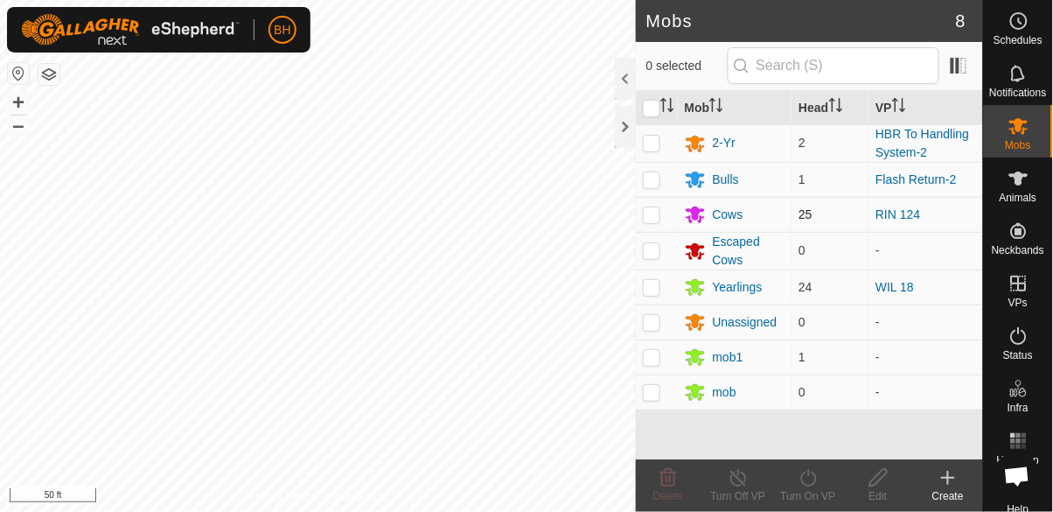
click at [664, 216] on td at bounding box center [657, 214] width 42 height 35
click at [651, 223] on td at bounding box center [657, 214] width 42 height 35
checkbox input "false"
click at [651, 150] on p-tablecheckbox at bounding box center [651, 143] width 17 height 14
checkbox input "true"
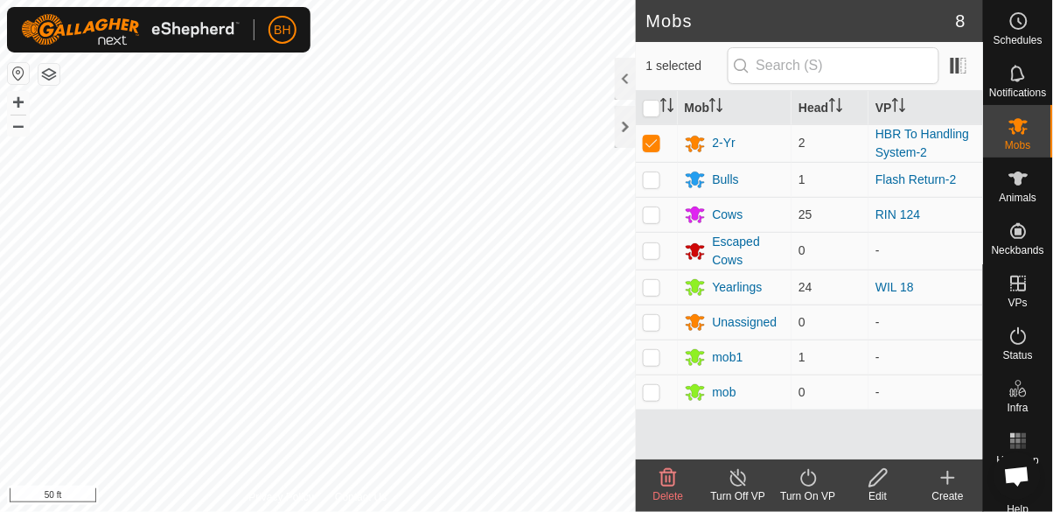
click at [805, 479] on icon at bounding box center [809, 477] width 22 height 21
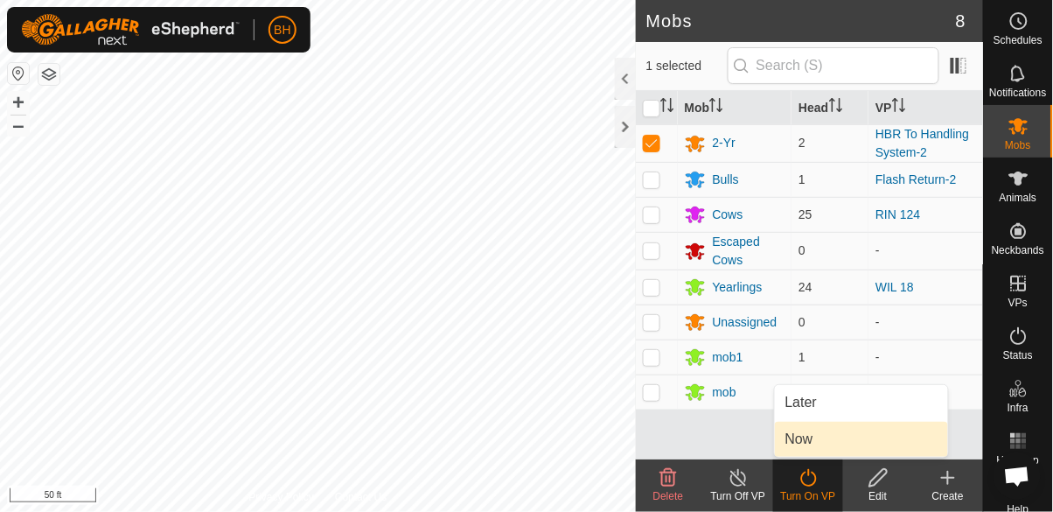
click at [852, 440] on link "Now" at bounding box center [861, 439] width 173 height 35
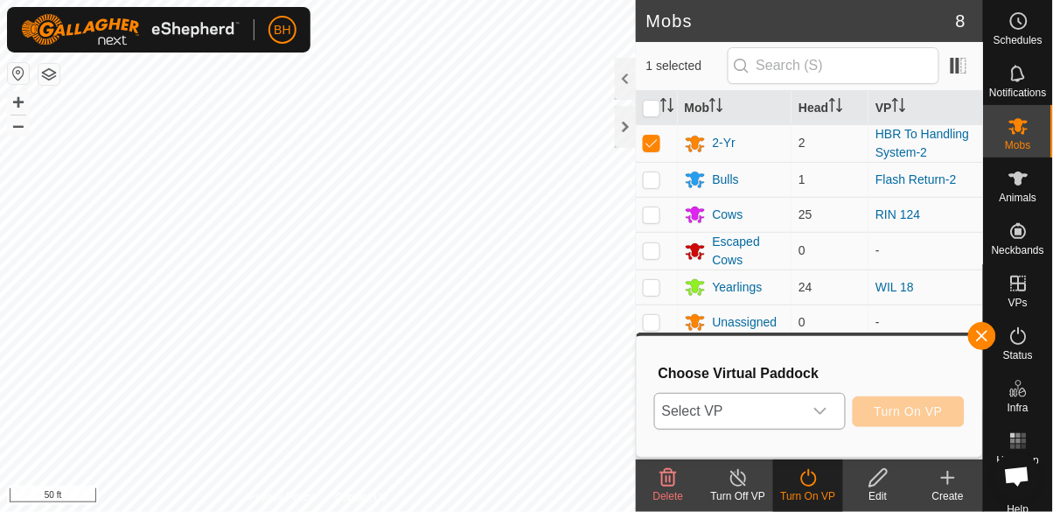
click at [786, 418] on span "Select VP" at bounding box center [729, 411] width 148 height 35
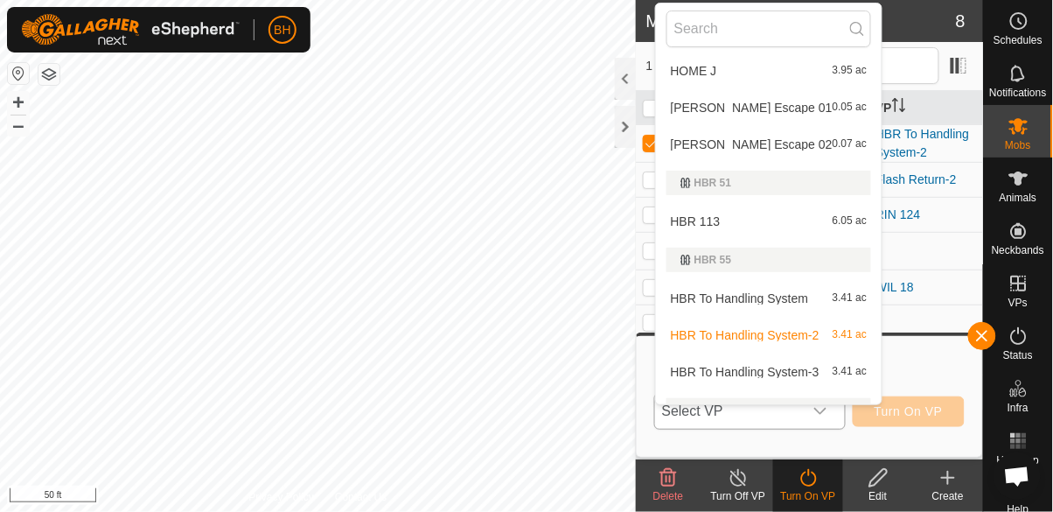
scroll to position [190, 0]
click at [709, 375] on div "HBR To Handling System-3 3.41 ac" at bounding box center [769, 369] width 206 height 21
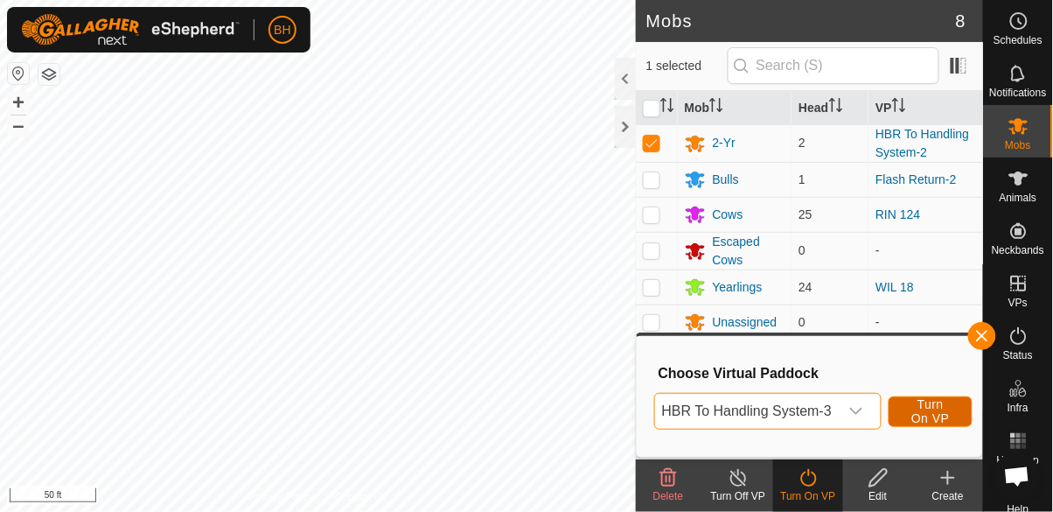
click at [944, 420] on span "Turn On VP" at bounding box center [930, 411] width 40 height 28
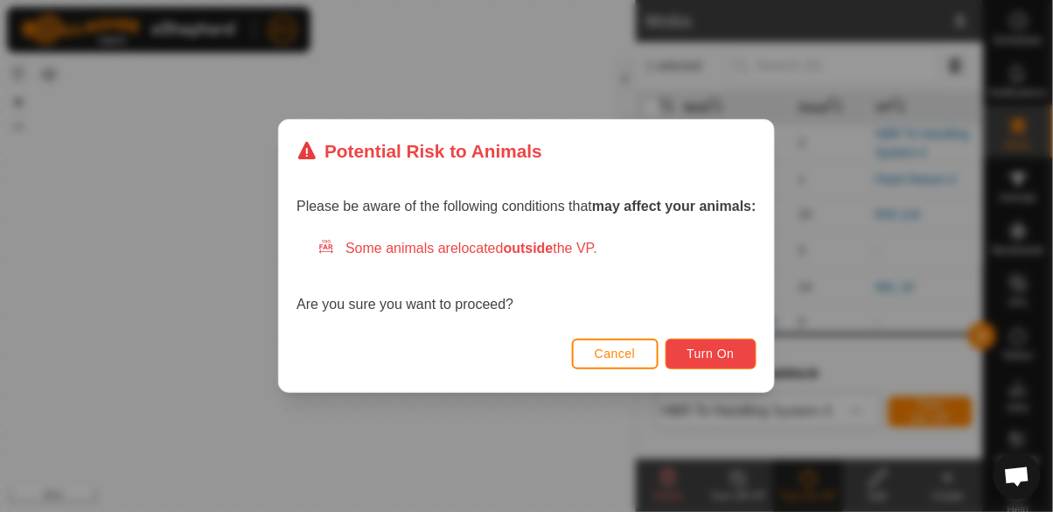
click at [721, 361] on button "Turn On" at bounding box center [711, 353] width 91 height 31
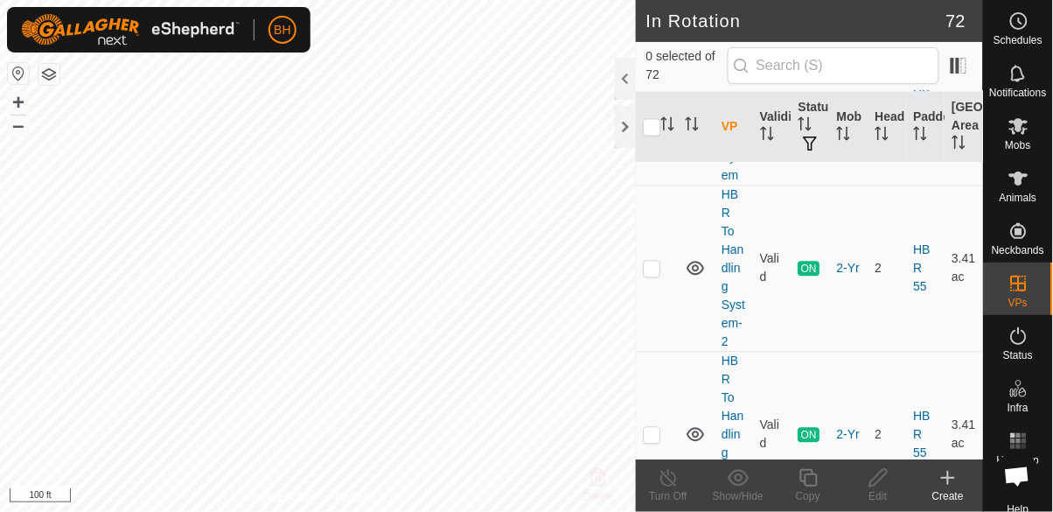
scroll to position [875, 0]
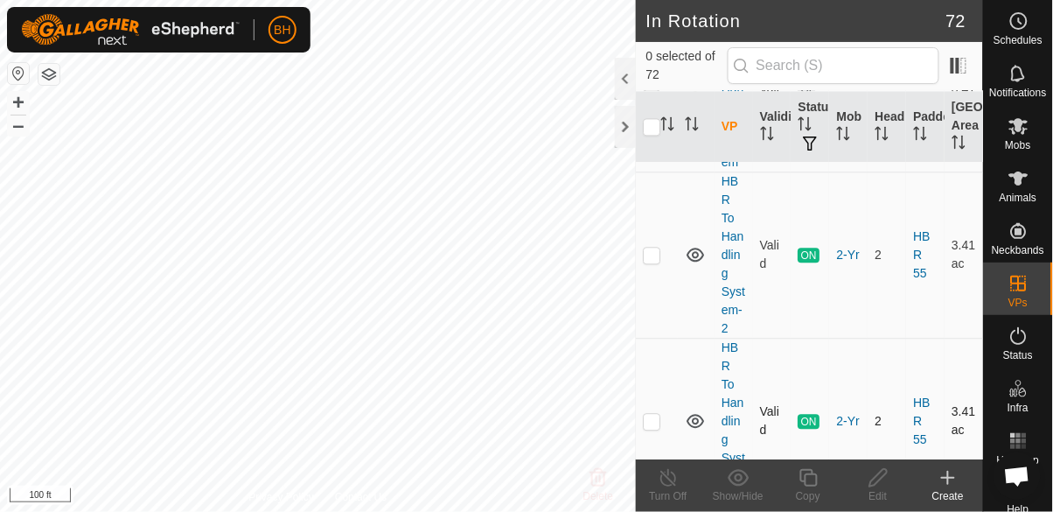
click at [654, 414] on p-checkbox at bounding box center [651, 421] width 17 height 14
checkbox input "true"
click at [812, 489] on div "Copy" at bounding box center [808, 496] width 70 height 16
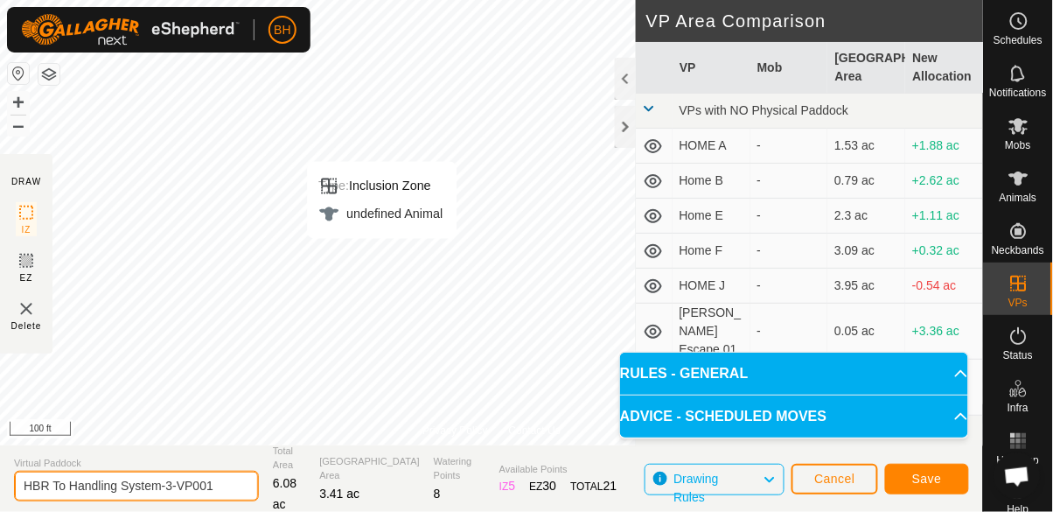
click at [237, 486] on input "HBR To Handling System-3-VP001" at bounding box center [136, 486] width 245 height 31
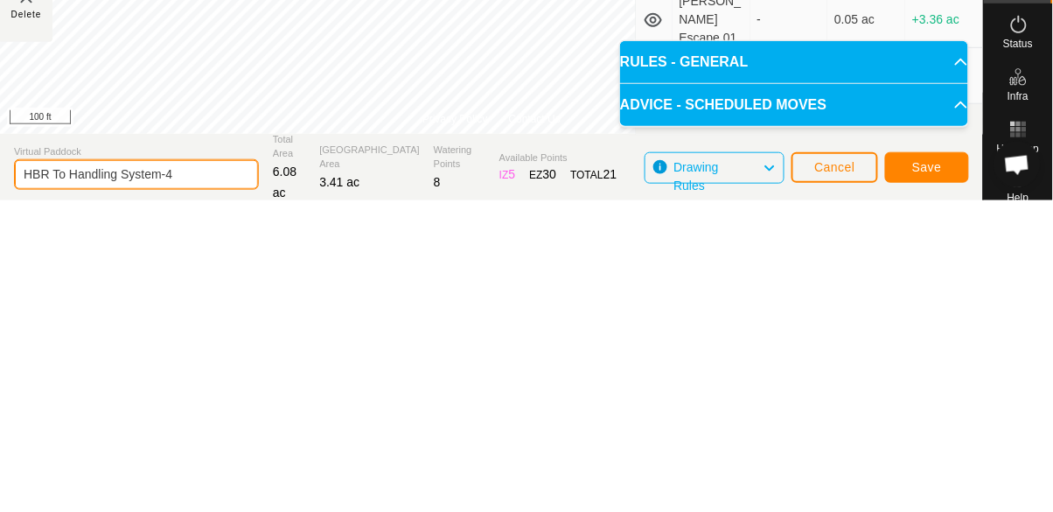
type input "HBR To Handling System-4"
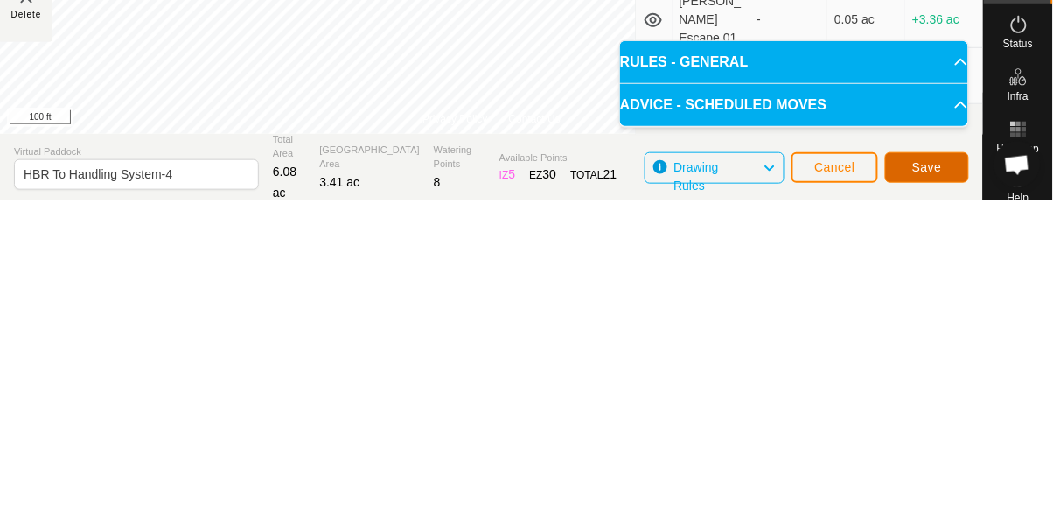
click at [930, 485] on span "Save" at bounding box center [927, 478] width 30 height 14
